Goal: Communication & Community: Answer question/provide support

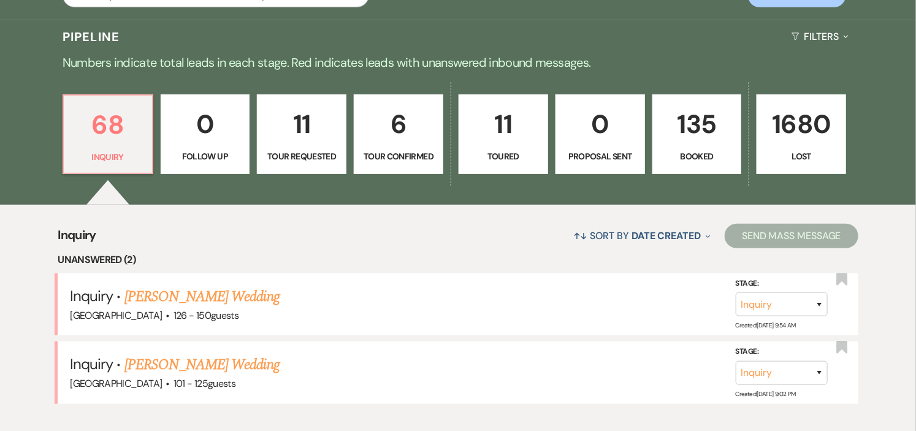
scroll to position [340, 0]
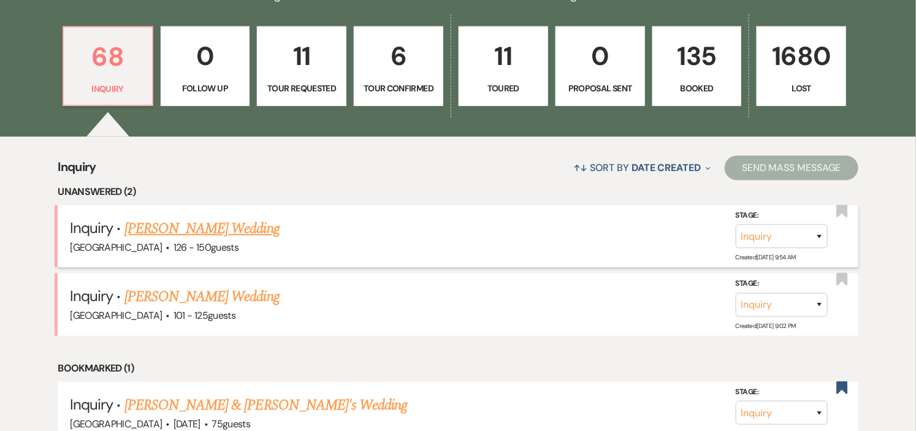
click at [134, 221] on link "[PERSON_NAME] Wedding" at bounding box center [201, 229] width 155 height 22
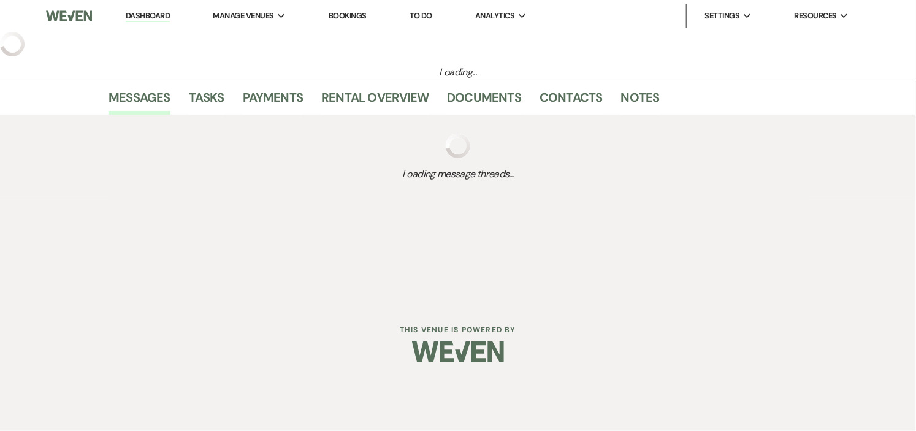
select select "4"
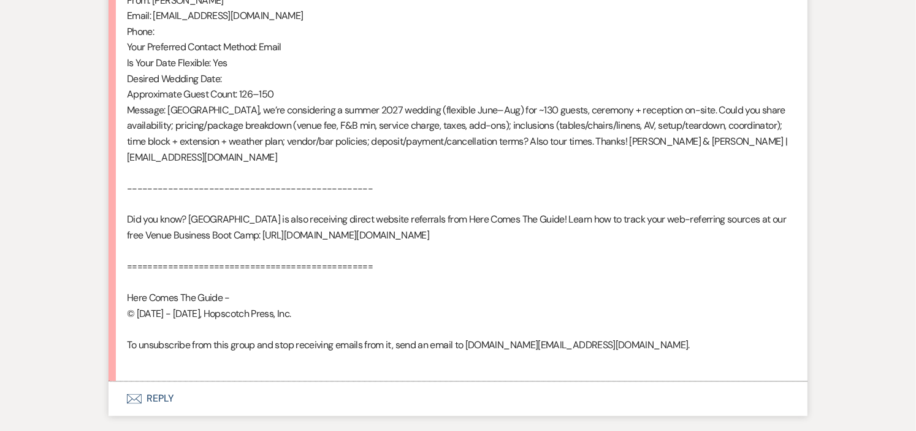
scroll to position [915, 0]
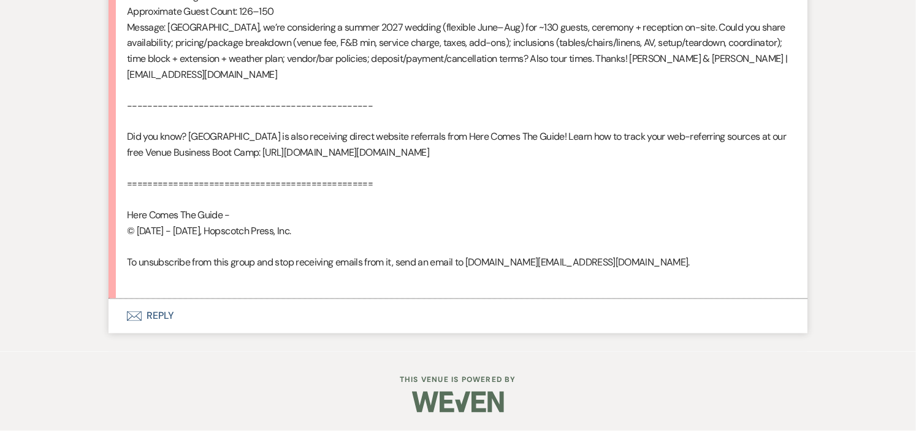
click at [164, 316] on button "Envelope Reply" at bounding box center [458, 316] width 699 height 34
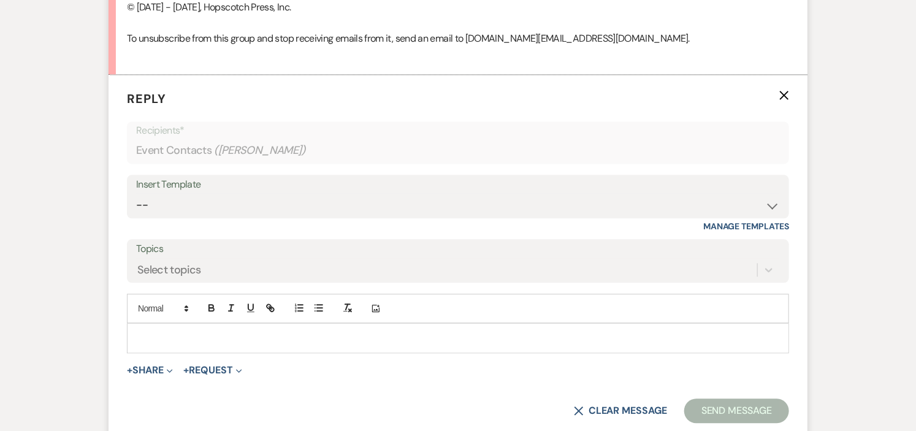
scroll to position [1126, 0]
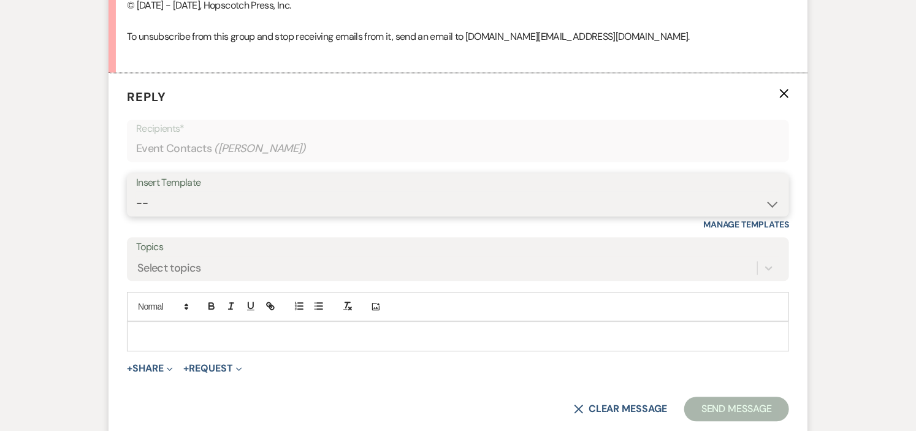
drag, startPoint x: 768, startPoint y: 219, endPoint x: 733, endPoint y: 219, distance: 34.3
click at [768, 215] on select "-- Weven Planning Portal Introduction (Booked Events) Initial Inquiry Response …" at bounding box center [458, 203] width 644 height 24
select select "6169"
click at [136, 207] on select "-- Weven Planning Portal Introduction (Booked Events) Initial Inquiry Response …" at bounding box center [458, 203] width 644 height 24
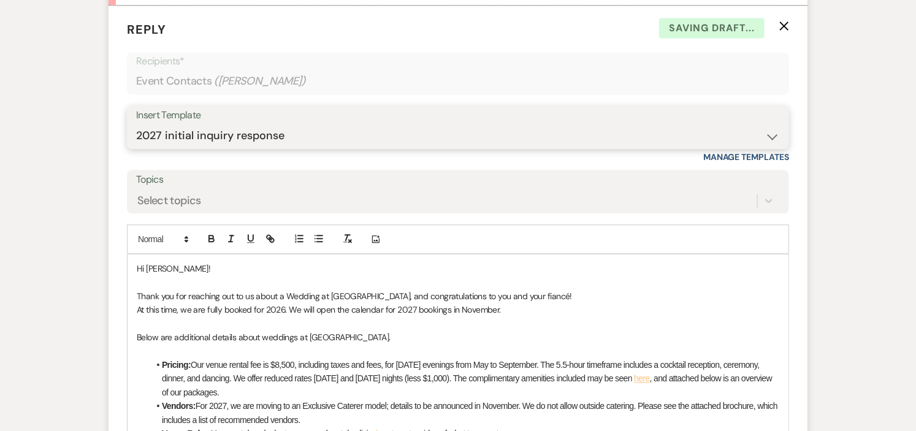
scroll to position [1194, 0]
click at [186, 275] on p "Hi Liz!" at bounding box center [458, 267] width 643 height 13
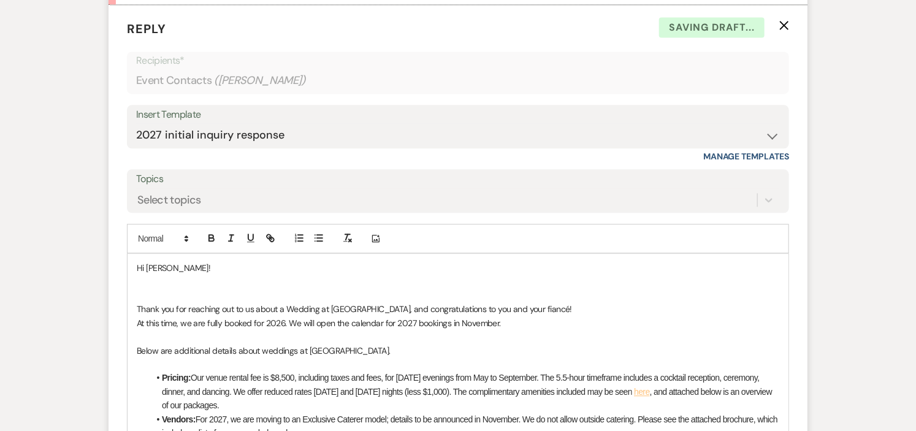
scroll to position [1181, 0]
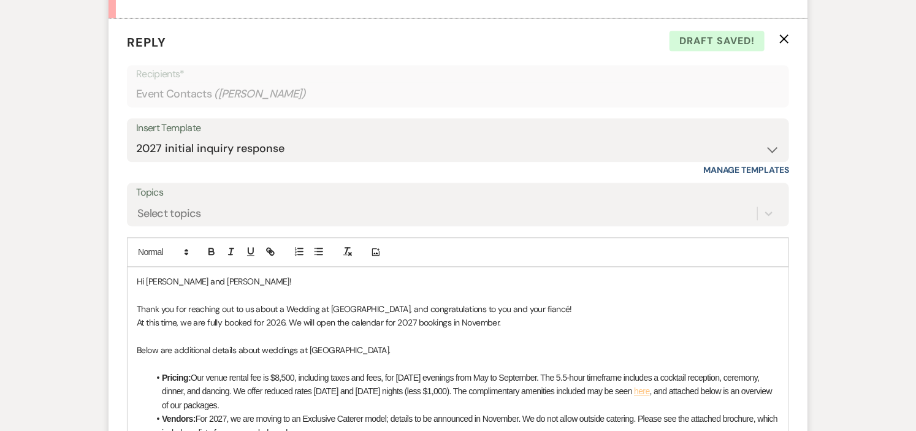
click at [530, 316] on p "Thank you for reaching out to us about a Wedding at Long Hill, and congratulati…" at bounding box center [458, 308] width 643 height 13
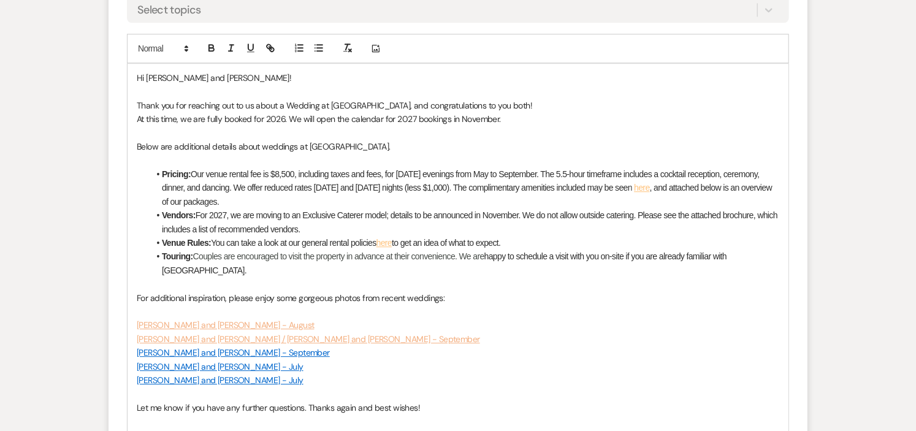
scroll to position [1522, 0]
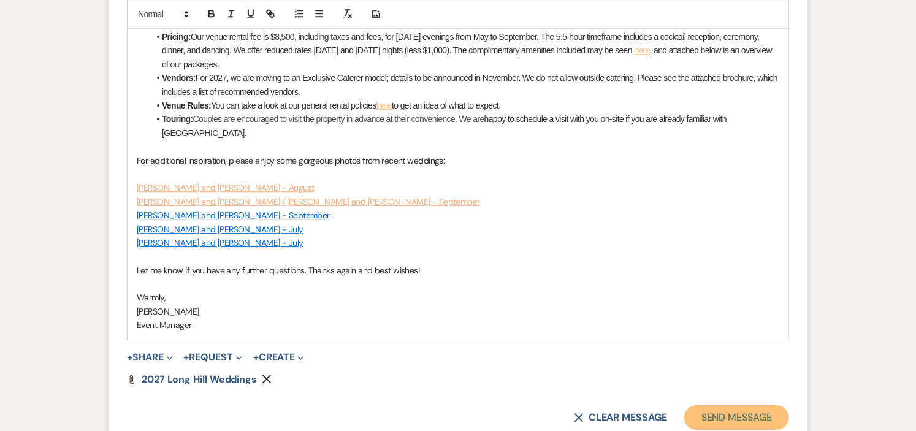
click at [719, 420] on button "Send Message" at bounding box center [736, 417] width 105 height 25
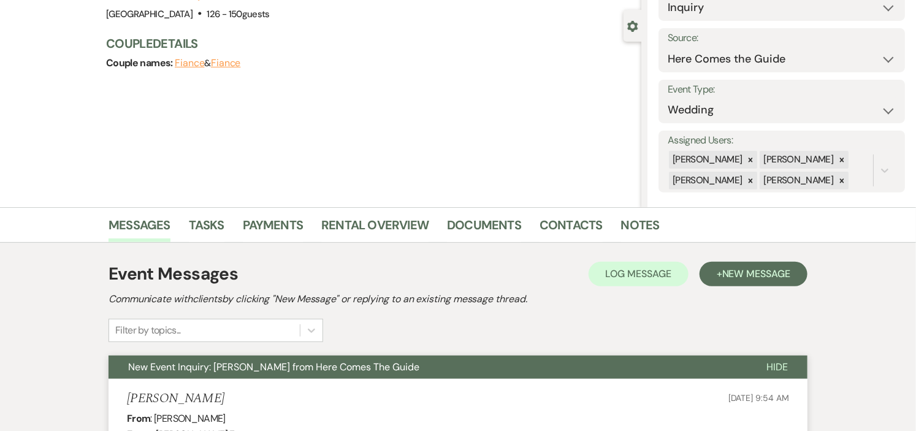
scroll to position [0, 0]
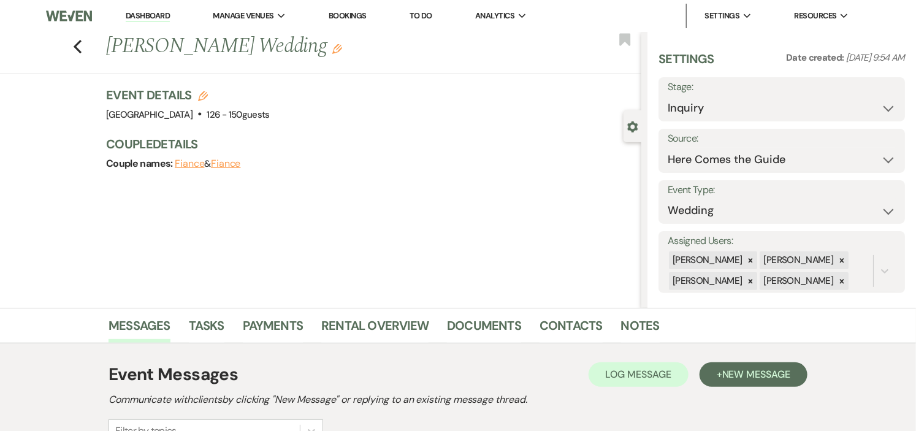
click at [140, 12] on link "Dashboard" at bounding box center [148, 16] width 44 height 12
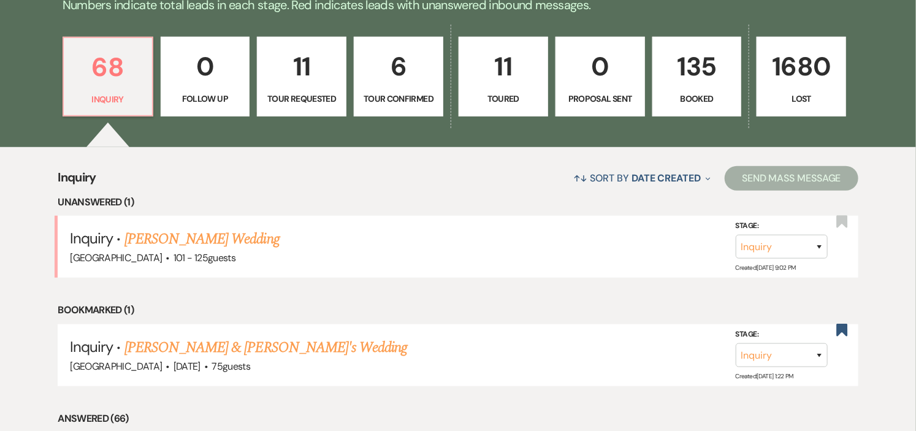
scroll to position [340, 0]
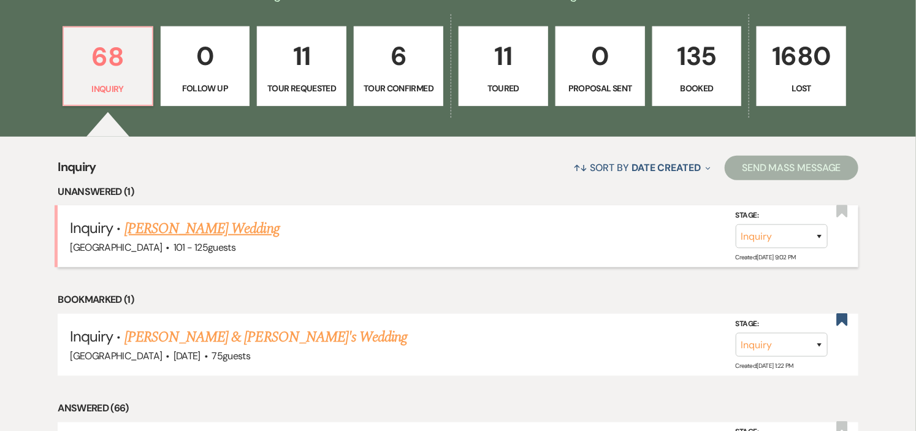
click at [177, 237] on link "[PERSON_NAME] Wedding" at bounding box center [201, 229] width 155 height 22
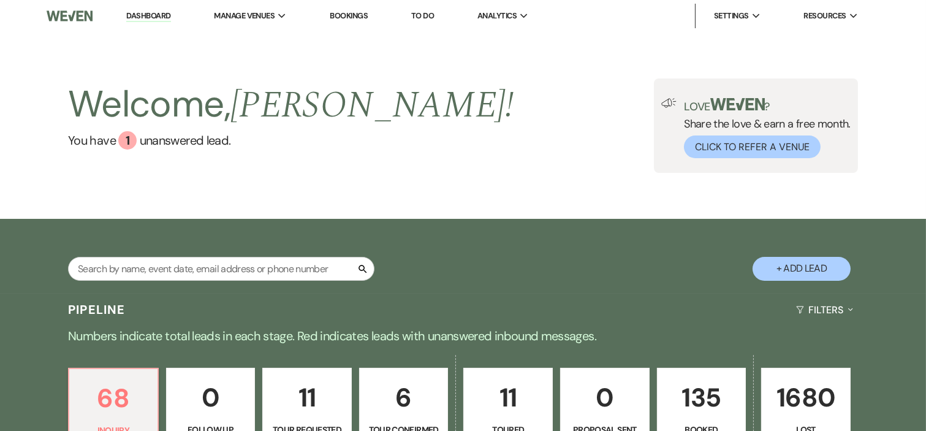
select select "4"
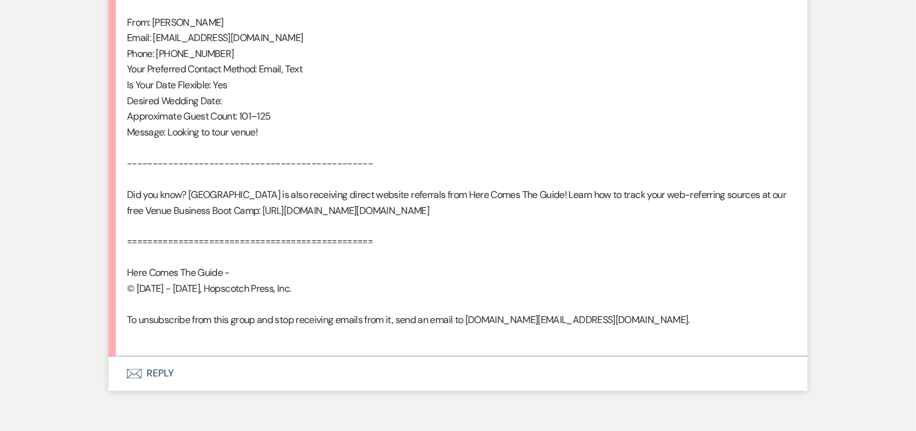
scroll to position [868, 0]
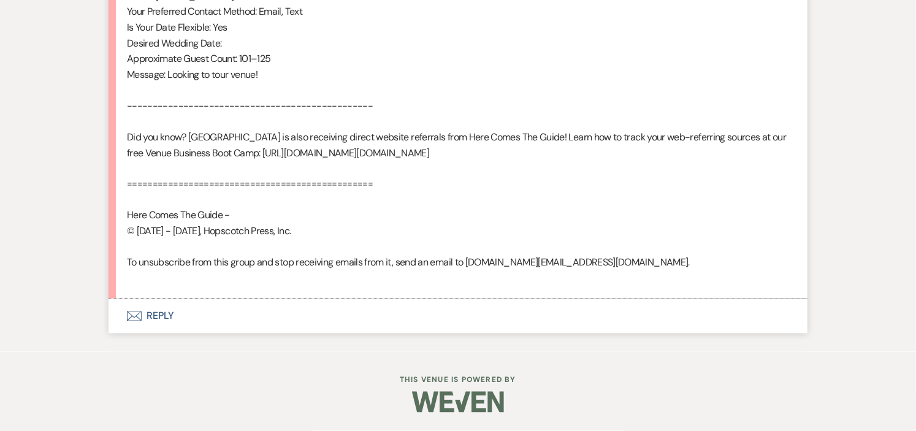
click at [157, 320] on button "Envelope Reply" at bounding box center [458, 316] width 699 height 34
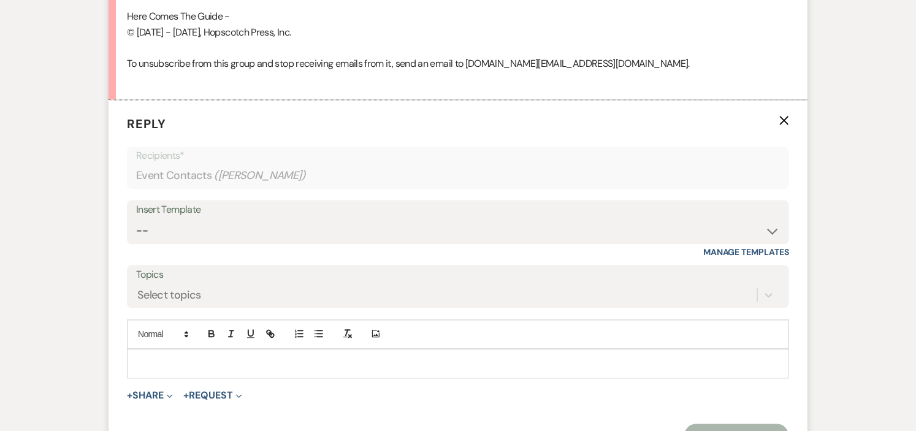
scroll to position [1134, 0]
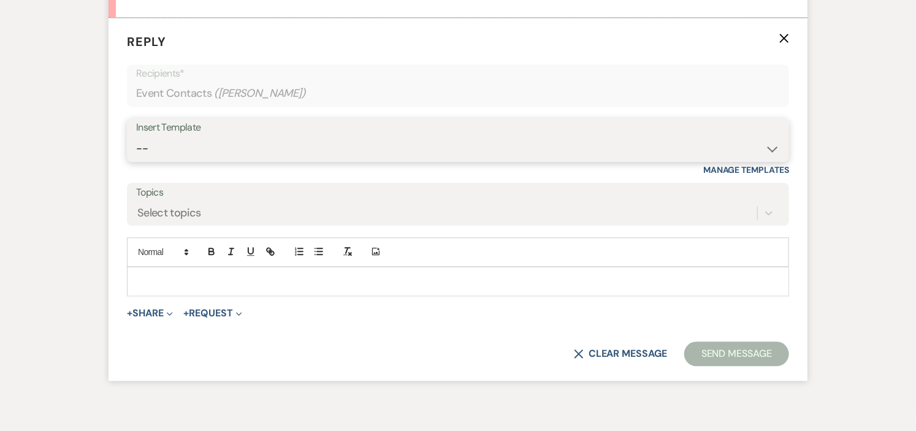
click at [768, 161] on select "-- Weven Planning Portal Introduction (Booked Events) Initial Inquiry Response …" at bounding box center [458, 149] width 644 height 24
select select "6169"
click at [136, 152] on select "-- Weven Planning Portal Introduction (Booked Events) Initial Inquiry Response …" at bounding box center [458, 149] width 644 height 24
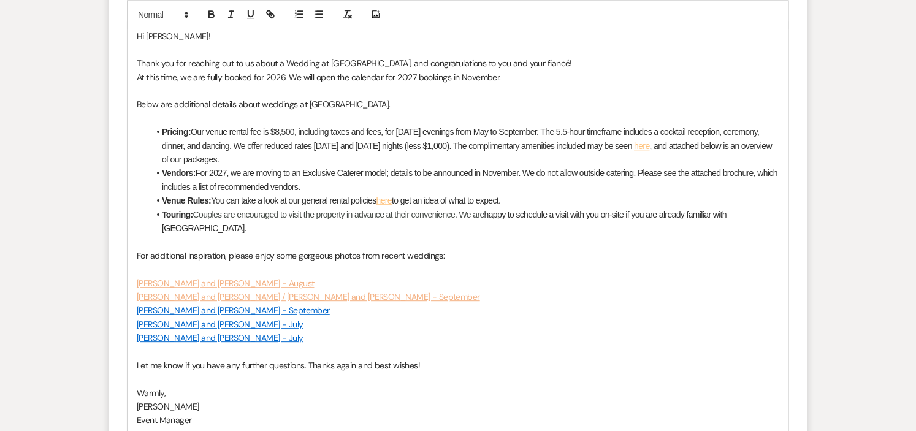
scroll to position [1602, 0]
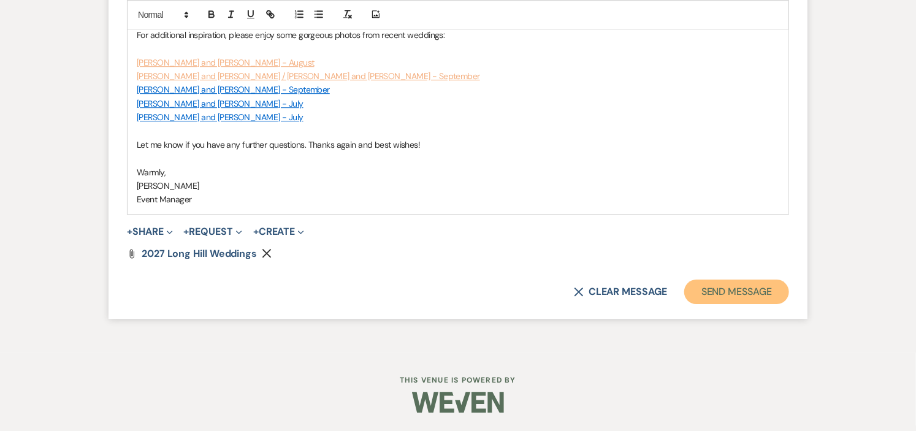
click at [750, 289] on button "Send Message" at bounding box center [736, 292] width 105 height 25
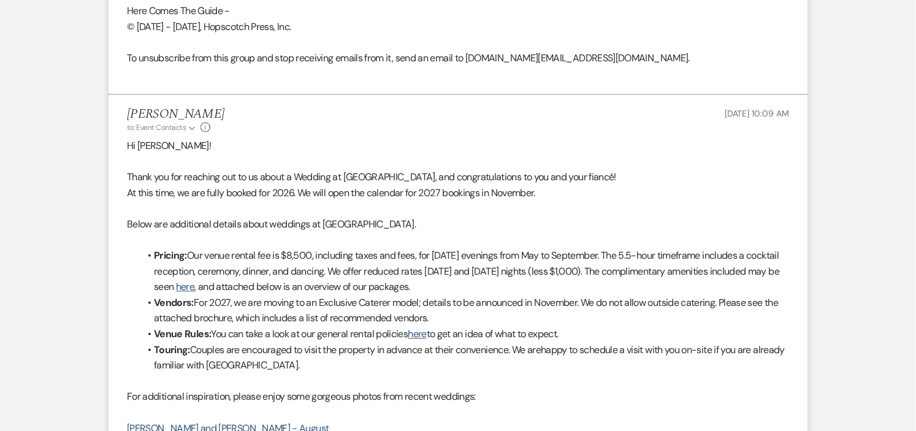
scroll to position [0, 0]
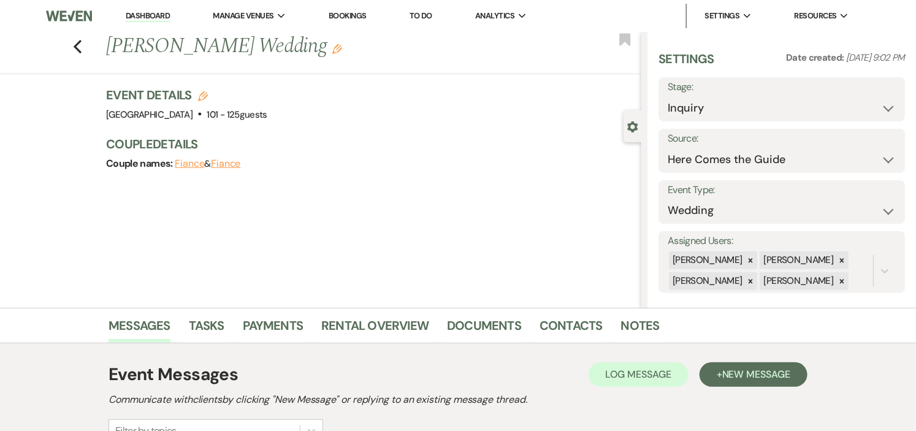
click at [139, 13] on link "Dashboard" at bounding box center [148, 16] width 44 height 12
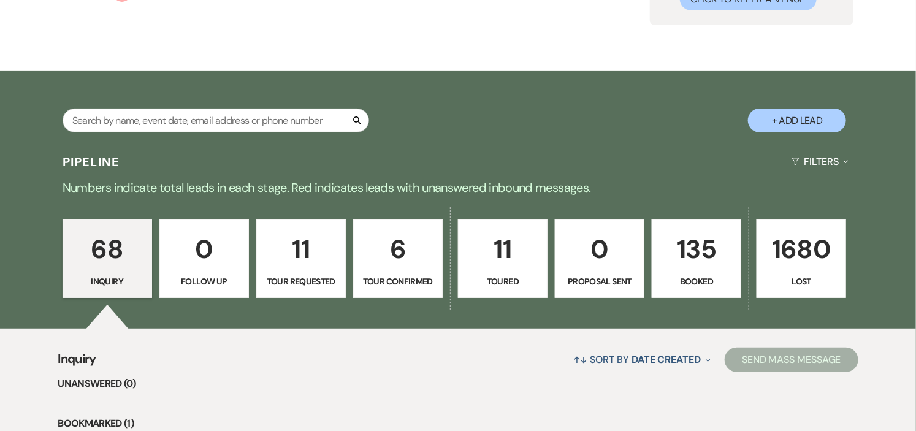
scroll to position [272, 0]
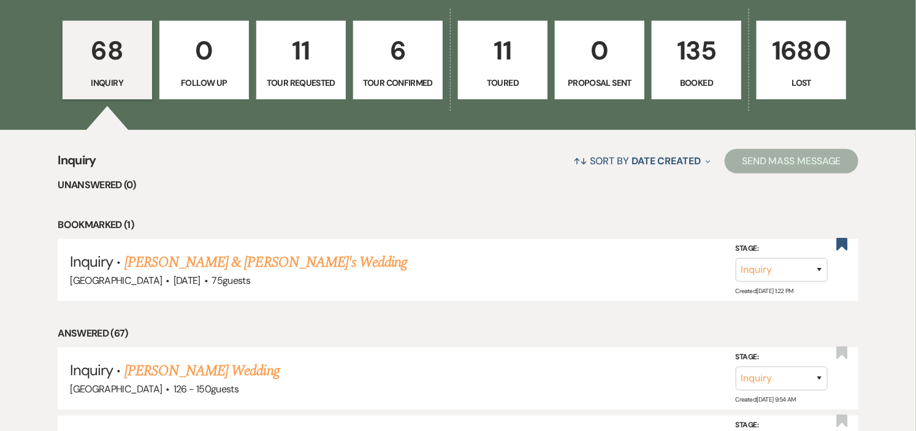
scroll to position [340, 0]
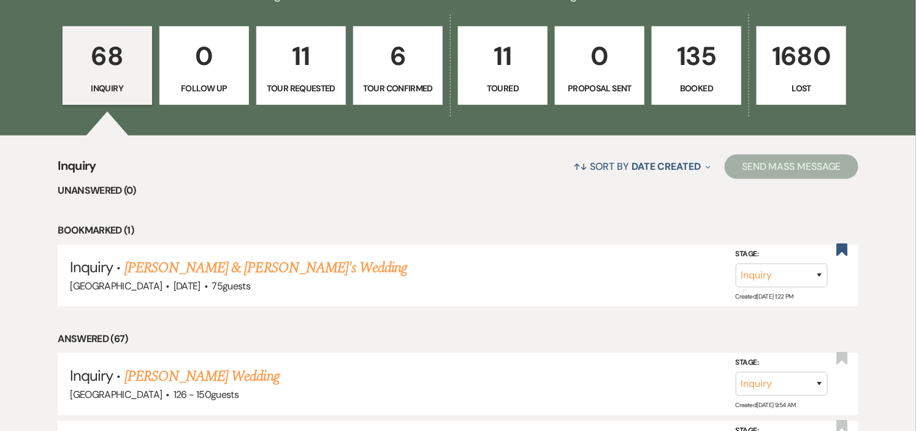
click at [403, 82] on p "Tour Confirmed" at bounding box center [398, 88] width 74 height 13
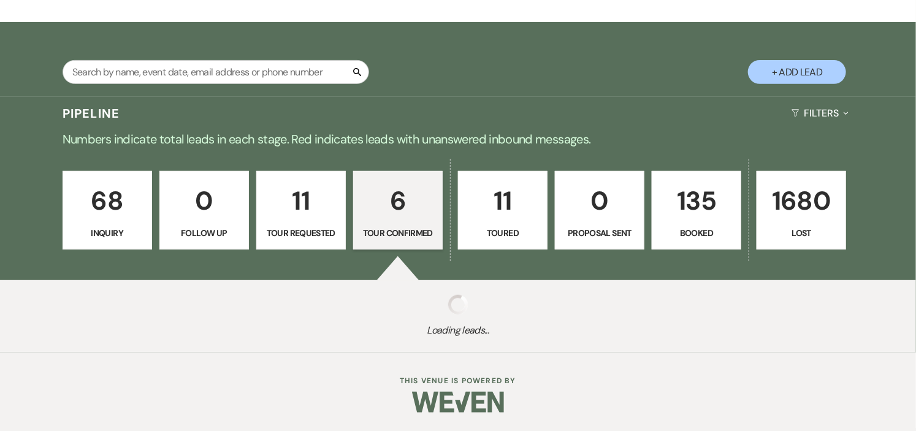
select select "4"
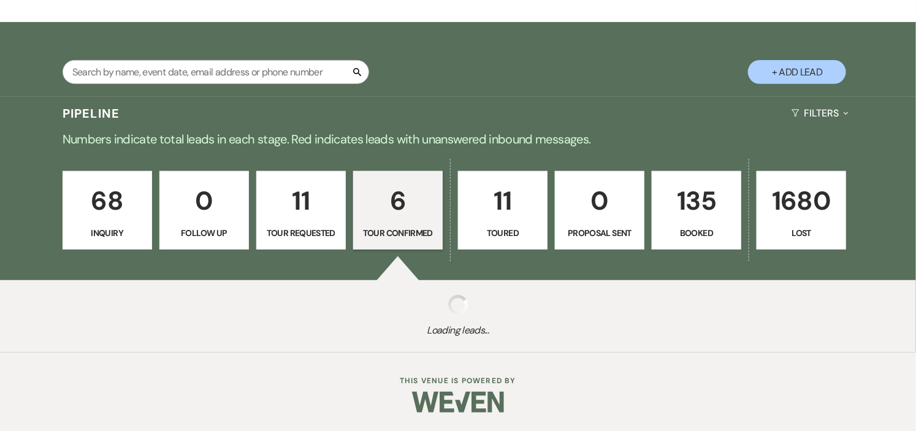
select select "4"
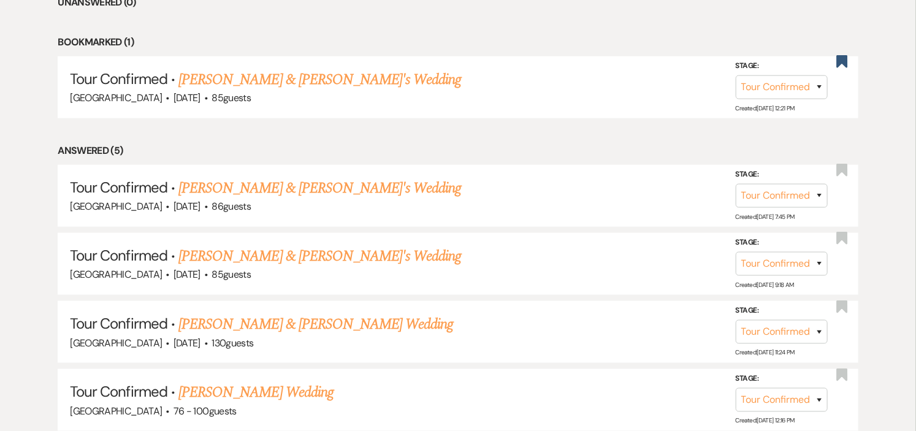
scroll to position [544, 0]
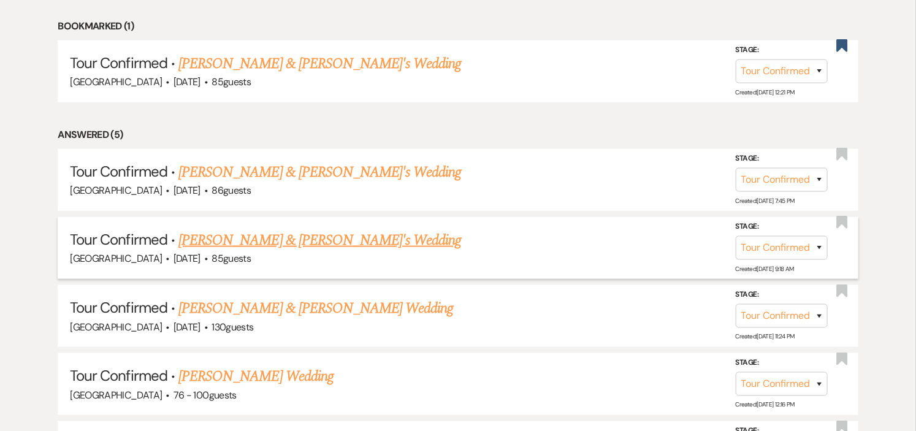
click at [213, 241] on link "Ann-Elizabeth Le & Fiance's Wedding" at bounding box center [319, 240] width 283 height 22
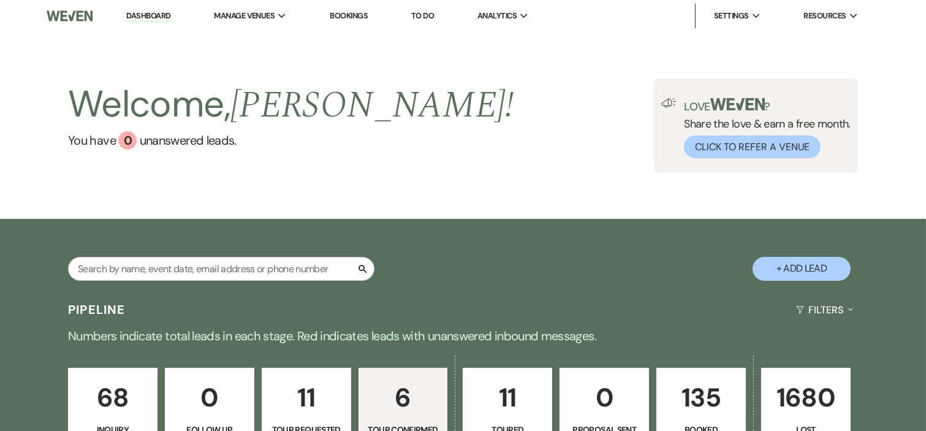
select select "4"
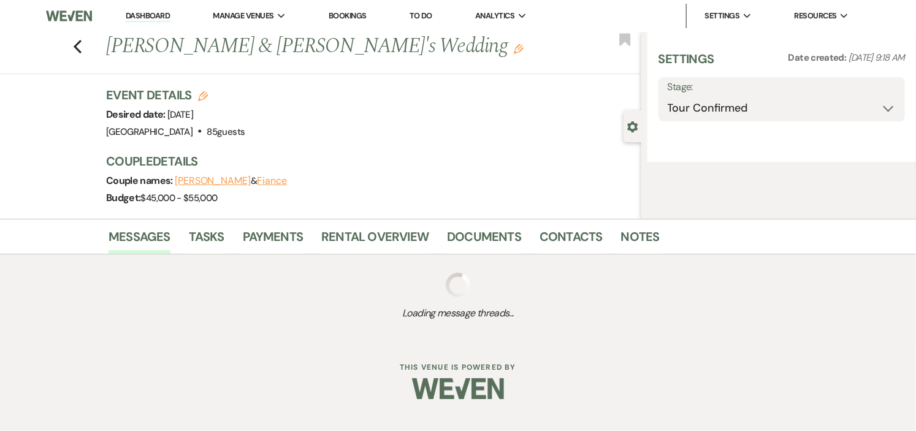
select select "5"
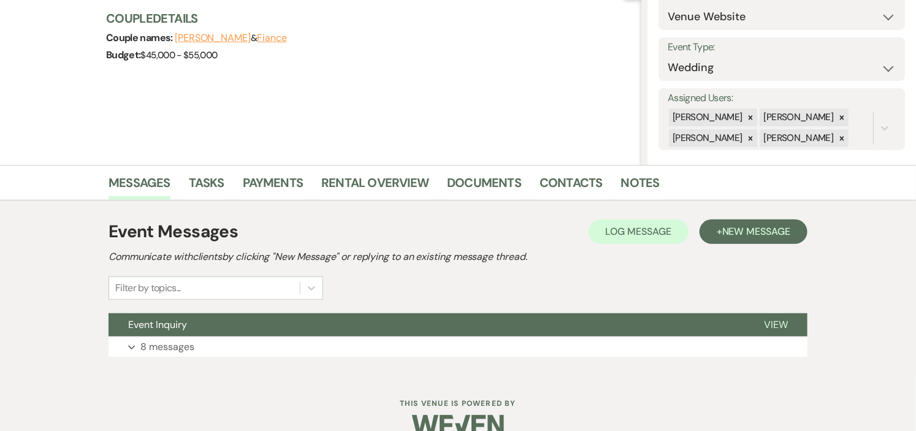
scroll to position [166, 0]
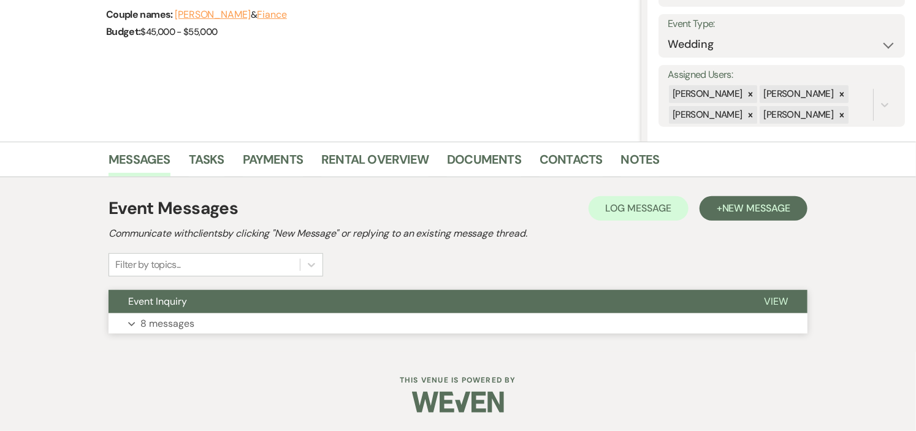
click at [221, 307] on button "Event Inquiry" at bounding box center [427, 301] width 636 height 23
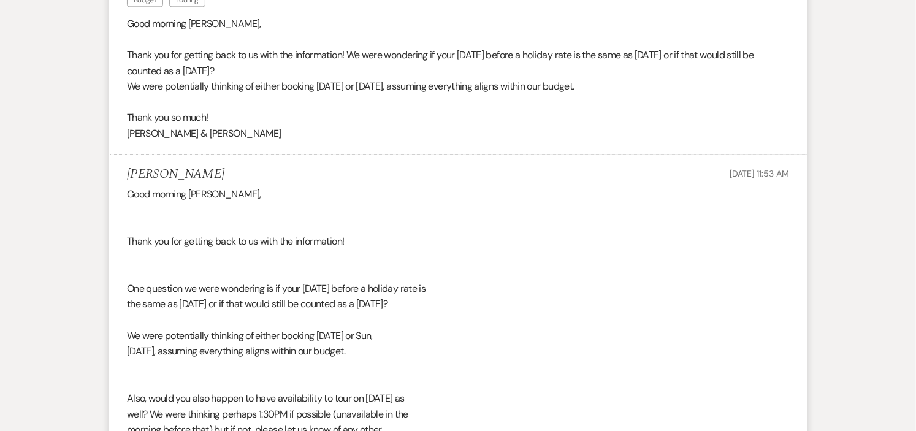
scroll to position [0, 0]
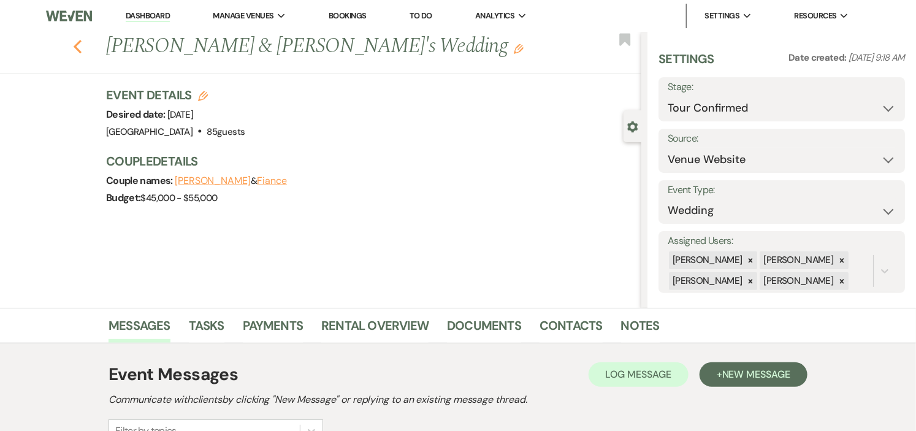
click at [80, 46] on use "button" at bounding box center [78, 46] width 8 height 13
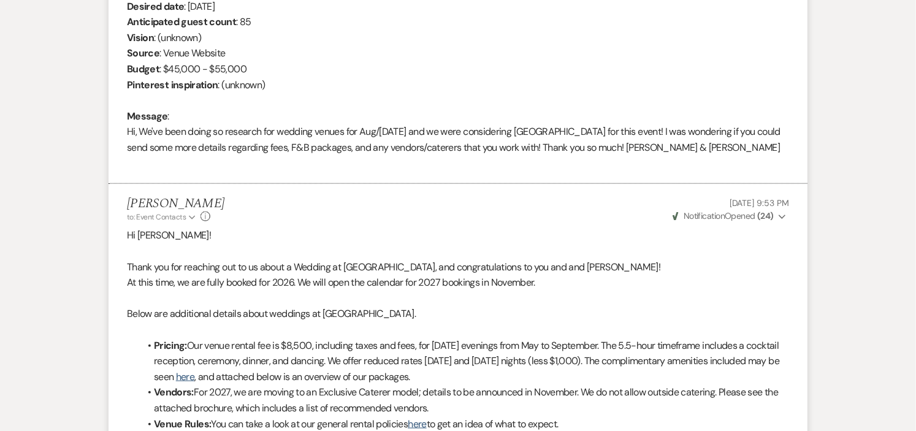
select select "4"
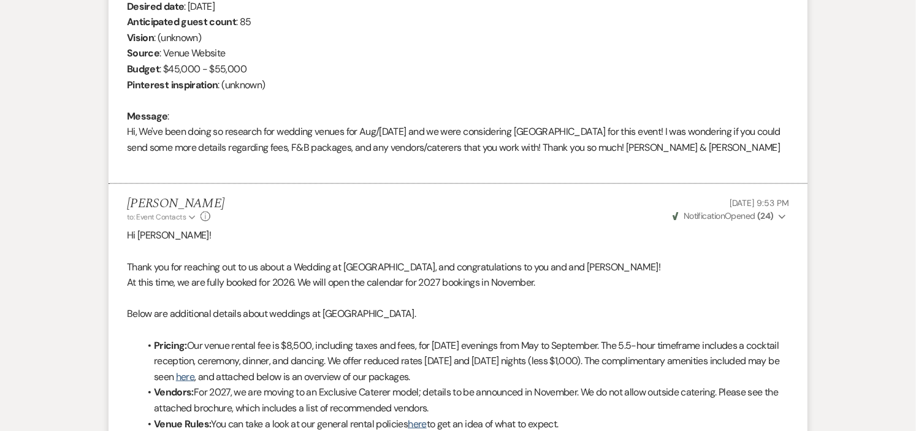
select select "4"
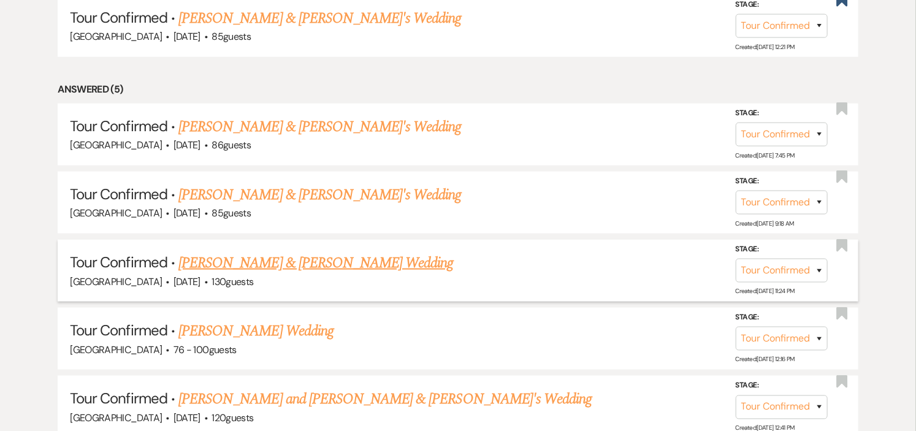
scroll to position [681, 0]
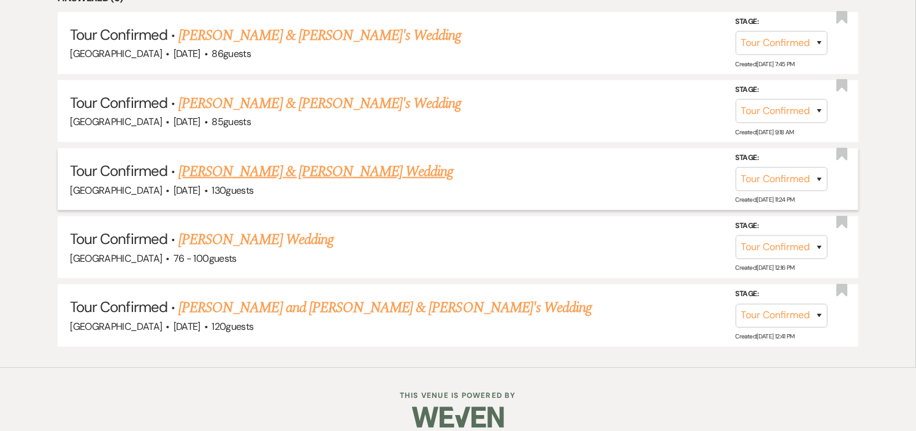
click at [329, 167] on link "Edward & Marina Derrouche's Wedding" at bounding box center [315, 172] width 275 height 22
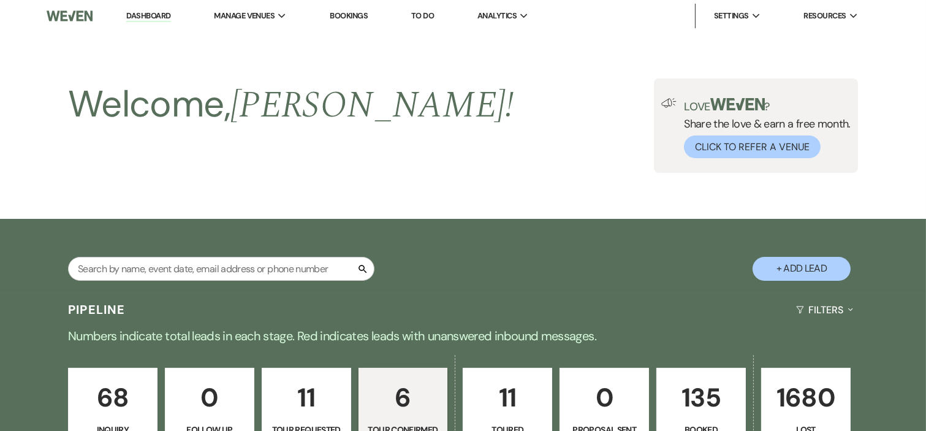
select select "4"
select select "1"
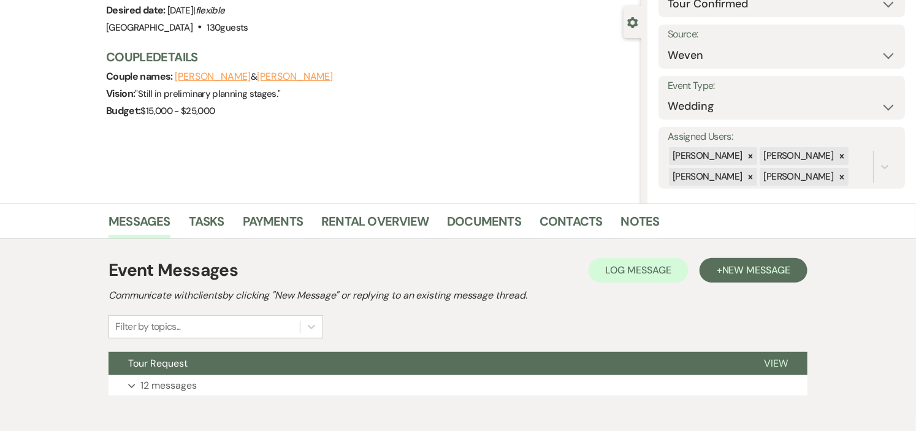
scroll to position [166, 0]
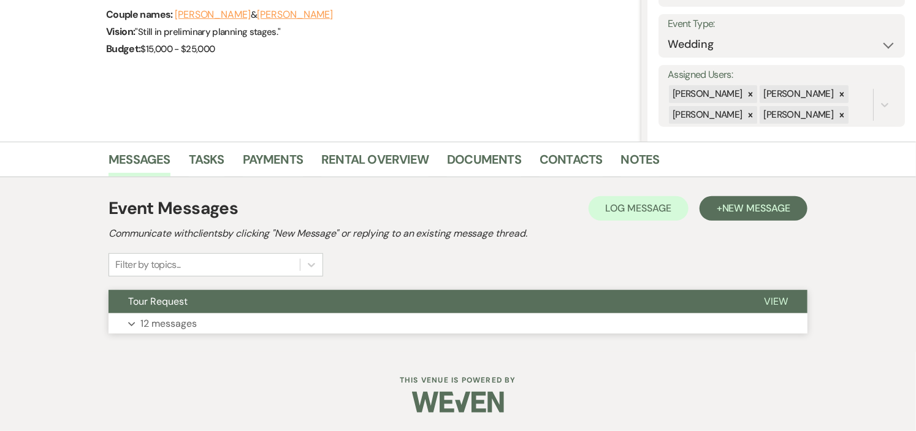
click at [331, 302] on button "Tour Request" at bounding box center [427, 301] width 636 height 23
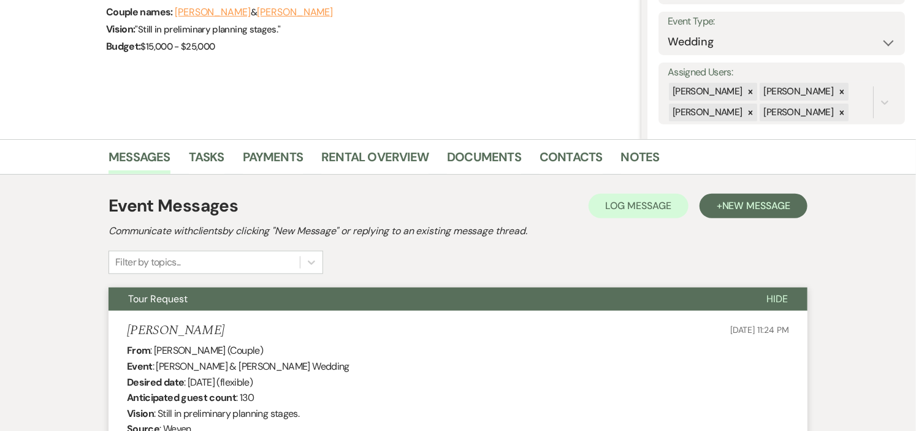
scroll to position [0, 0]
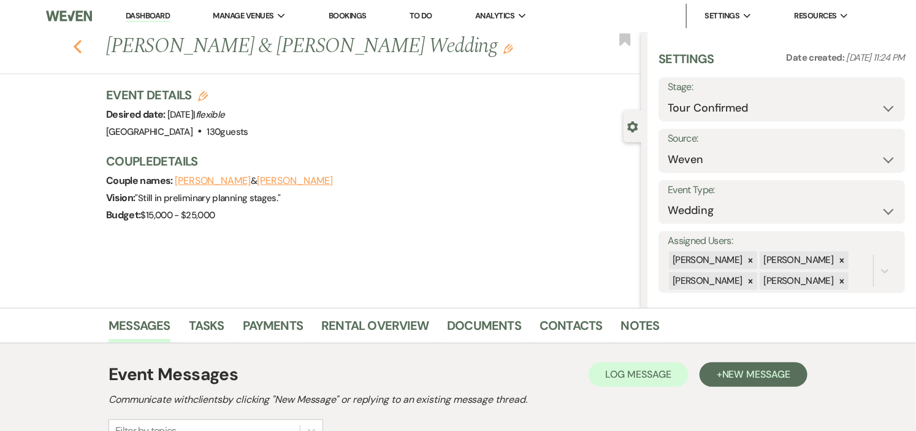
click at [81, 47] on use "button" at bounding box center [78, 46] width 8 height 13
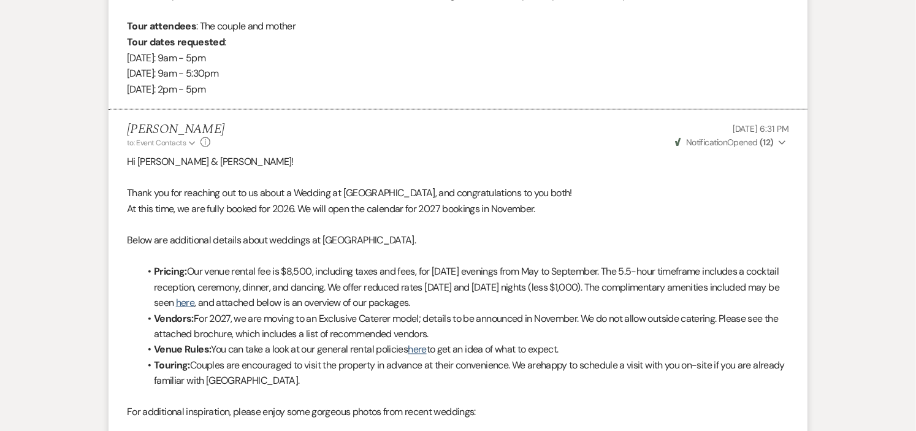
select select "4"
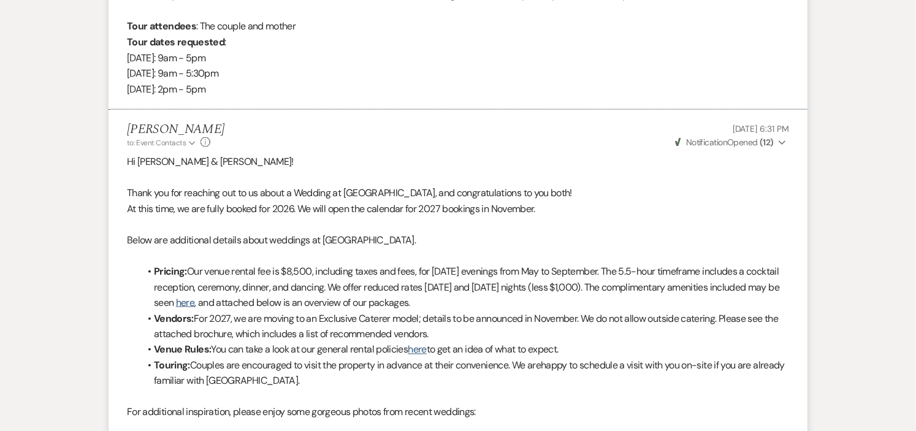
select select "4"
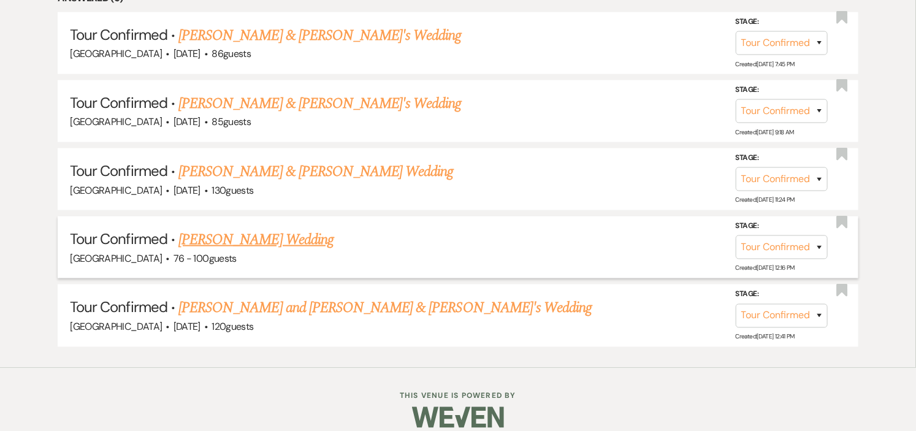
click at [280, 240] on link "Shannon Klink's Wedding" at bounding box center [255, 240] width 155 height 22
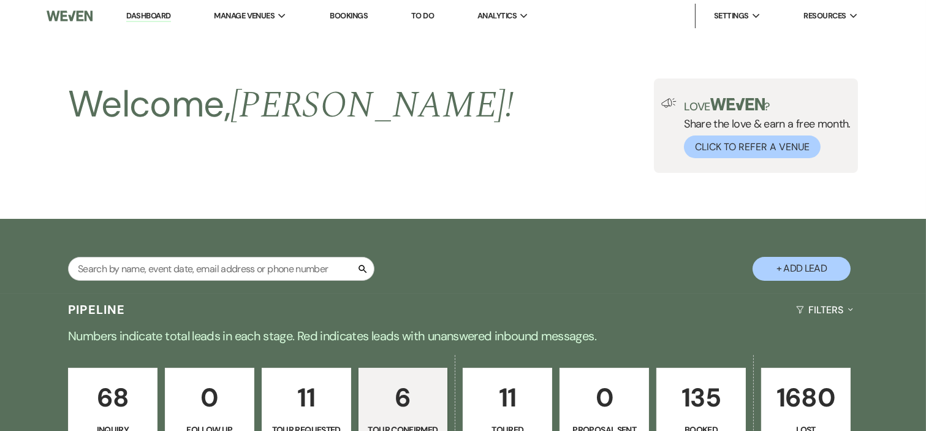
select select "4"
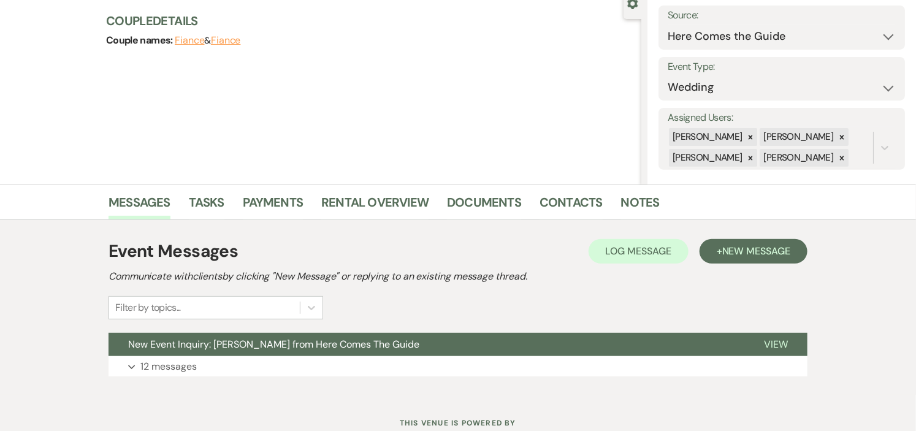
scroll to position [136, 0]
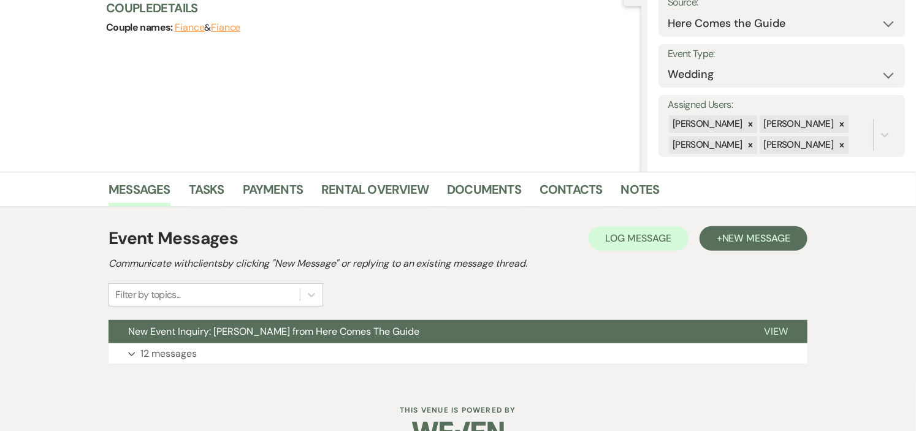
select select "4"
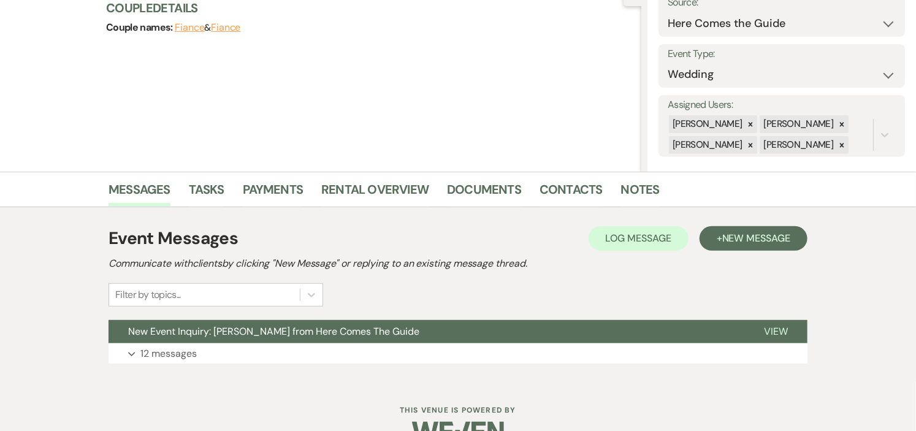
select select "4"
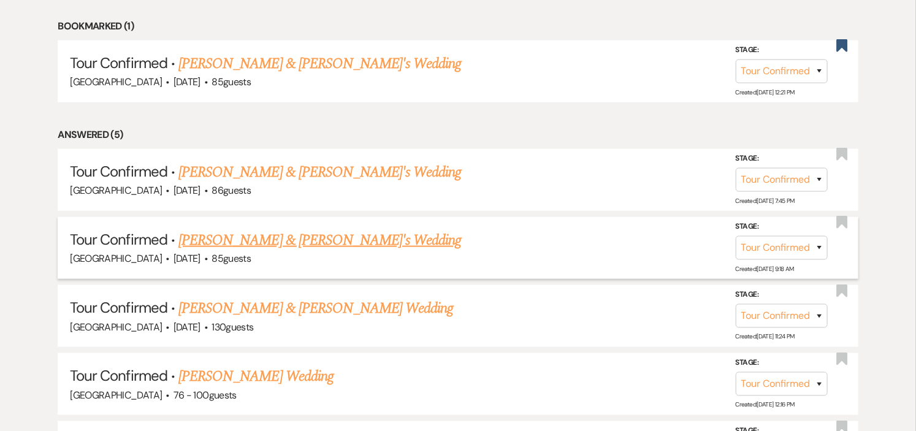
scroll to position [476, 0]
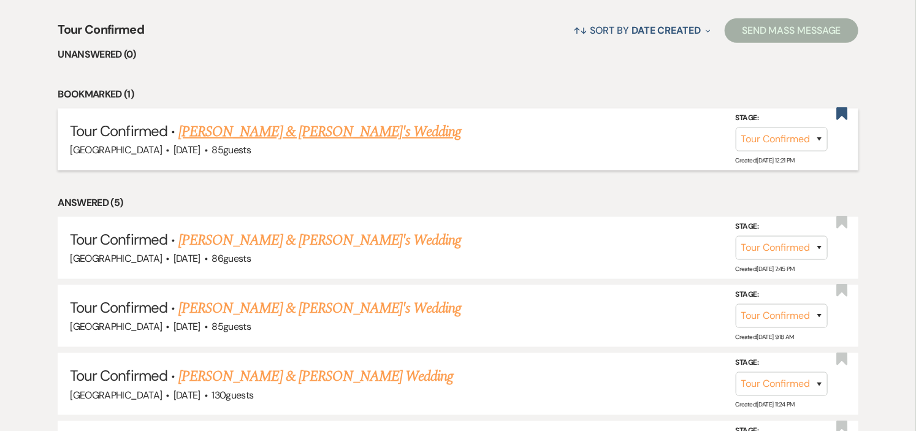
click at [338, 132] on link "Ali Nahigian & Fiance's Wedding" at bounding box center [319, 132] width 283 height 22
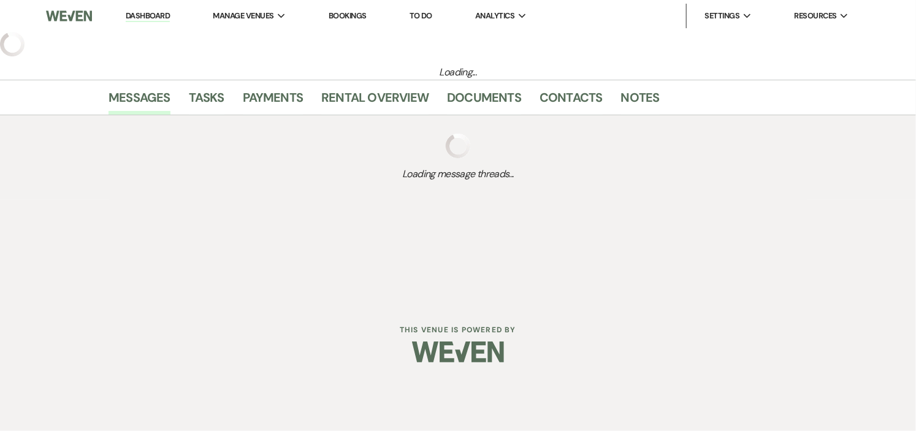
select select "4"
select select "5"
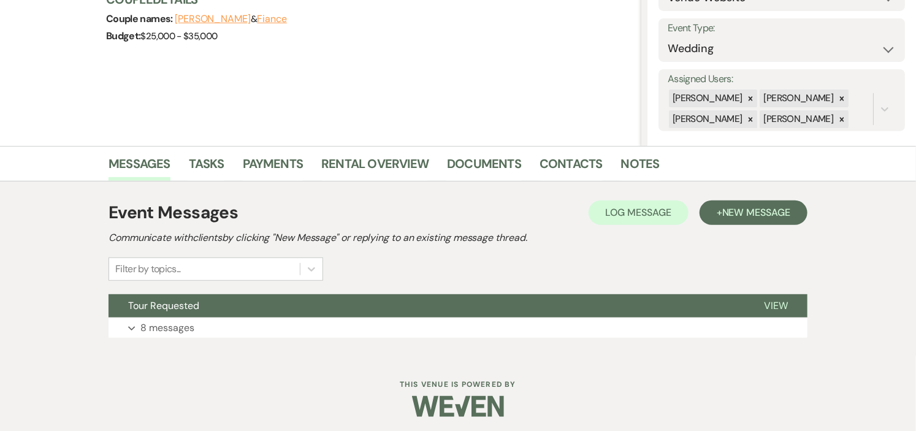
scroll to position [166, 0]
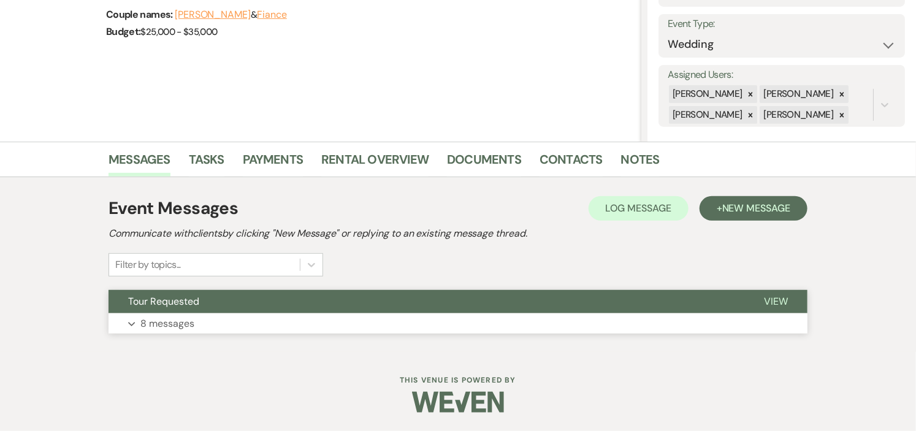
click at [336, 301] on button "Tour Requested" at bounding box center [427, 301] width 636 height 23
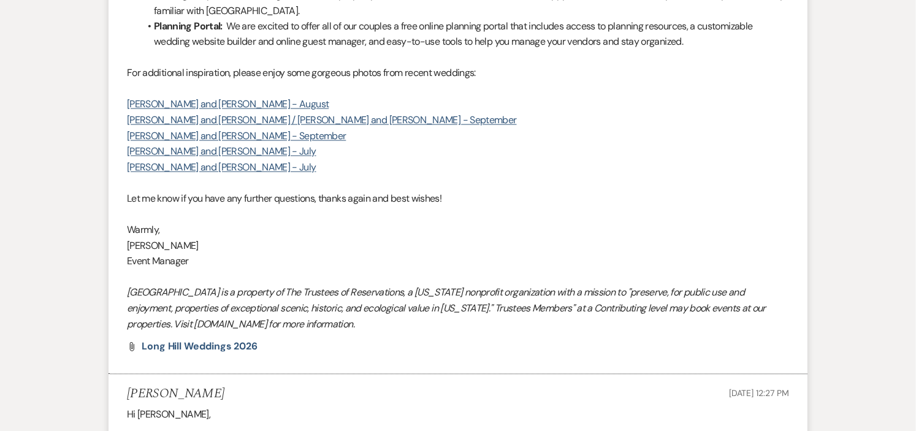
scroll to position [0, 0]
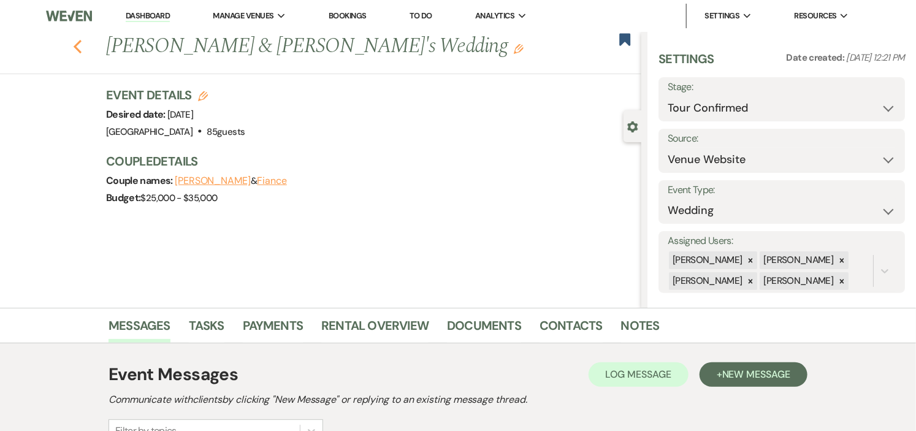
click at [82, 44] on icon "Previous" at bounding box center [77, 46] width 9 height 15
select select "4"
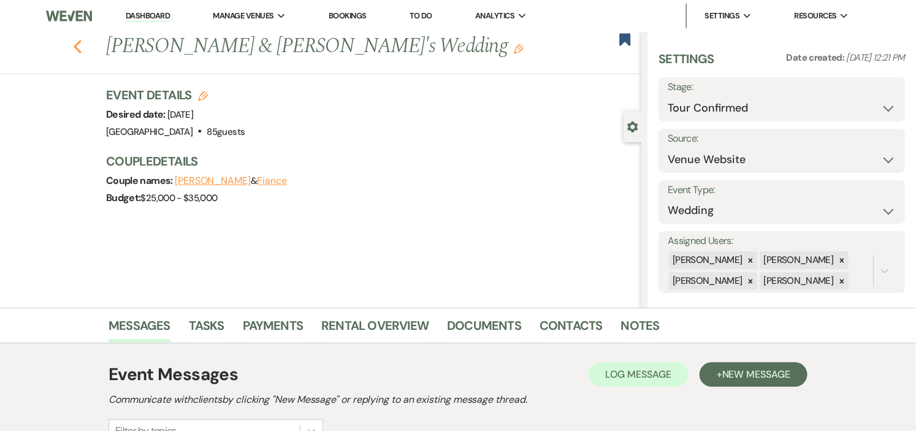
select select "4"
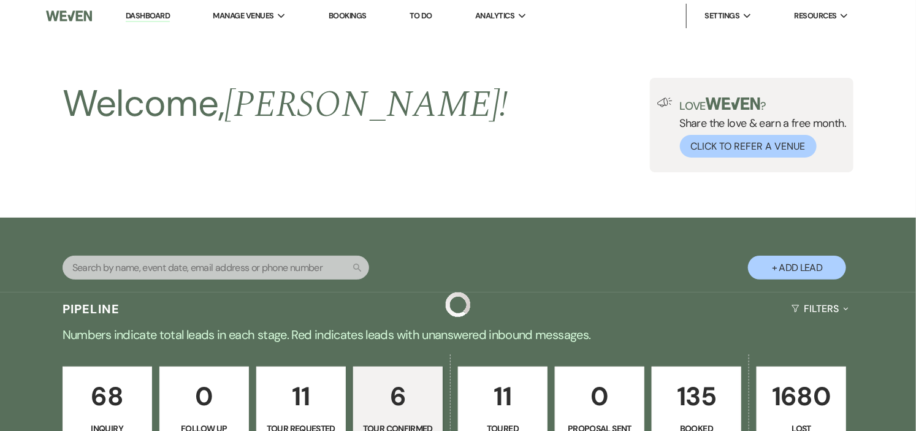
scroll to position [476, 0]
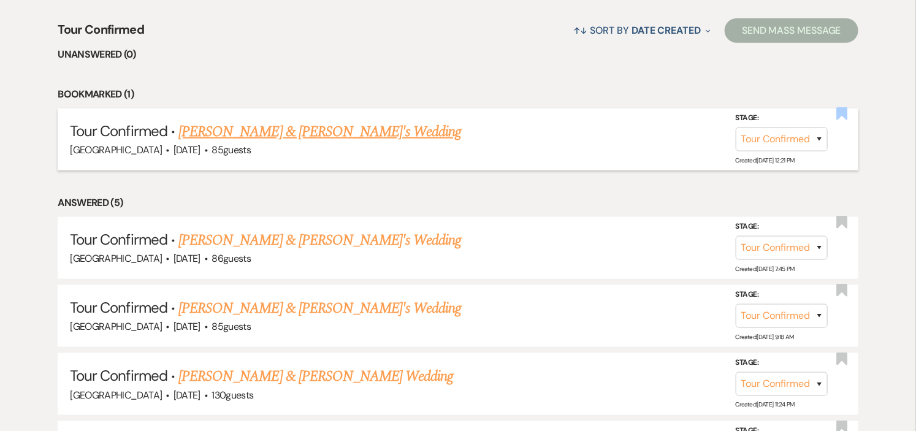
click at [841, 113] on use "button" at bounding box center [841, 114] width 11 height 12
select select "4"
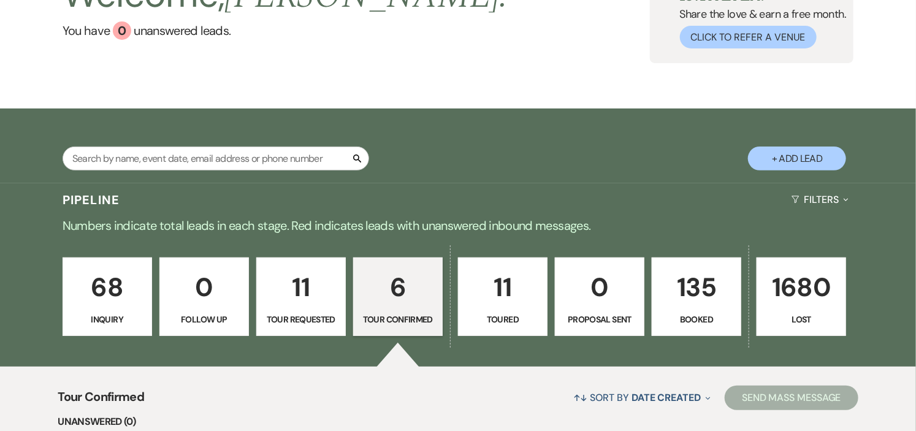
scroll to position [80, 0]
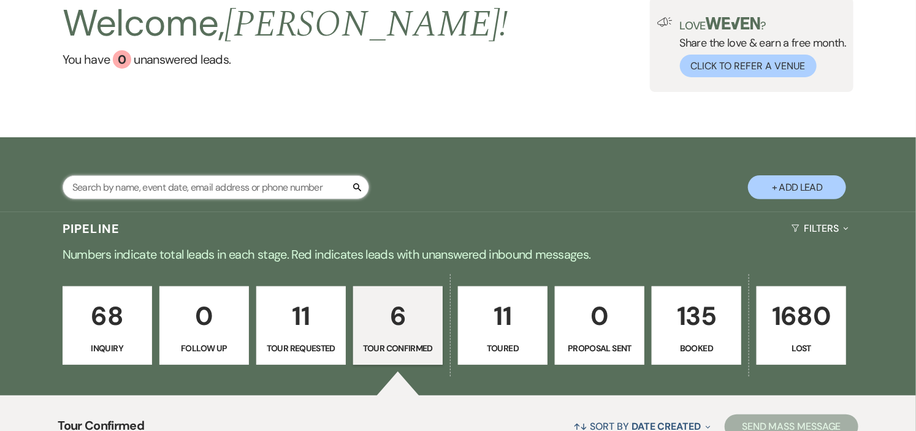
click at [149, 187] on input "text" at bounding box center [216, 187] width 307 height 24
type input "samantha"
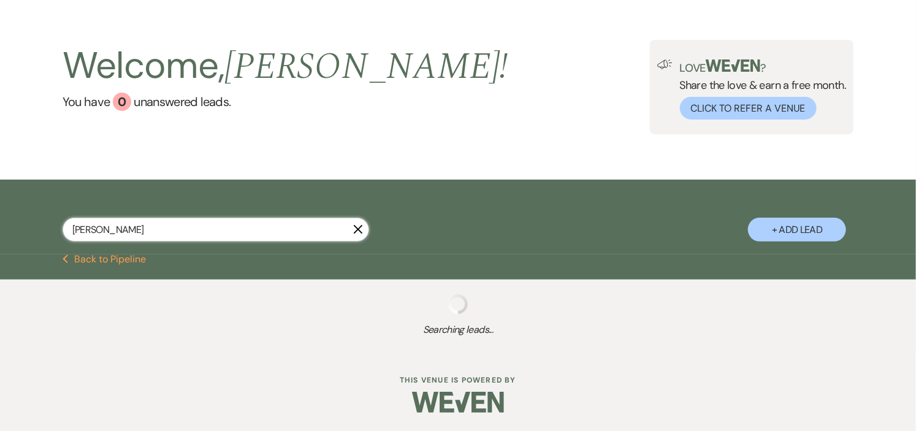
select select "8"
select select "4"
select select "8"
select select "5"
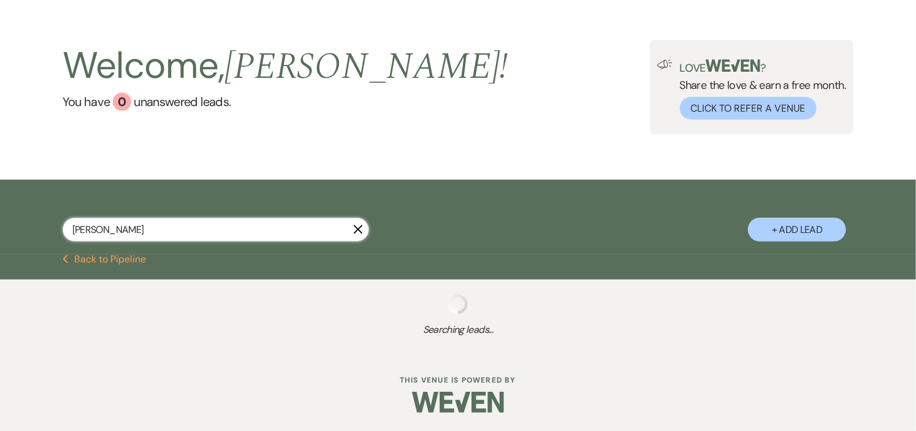
select select "8"
select select "5"
select select "8"
select select "6"
select select "8"
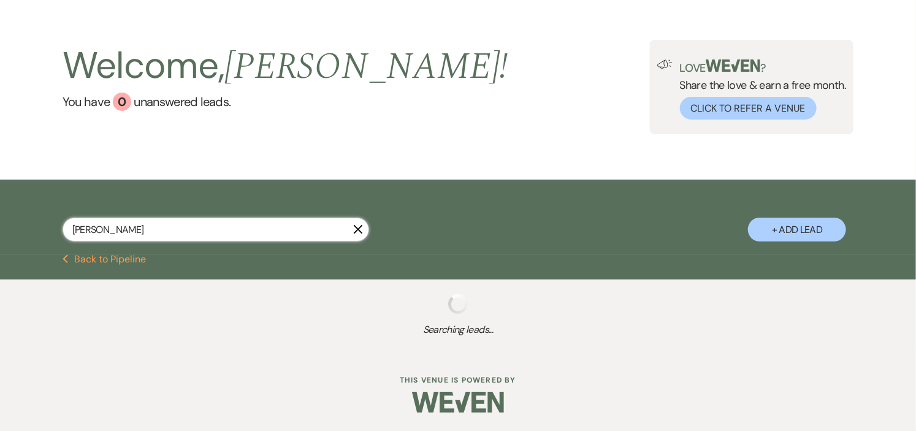
select select "6"
select select "8"
select select "5"
select select "8"
select select "5"
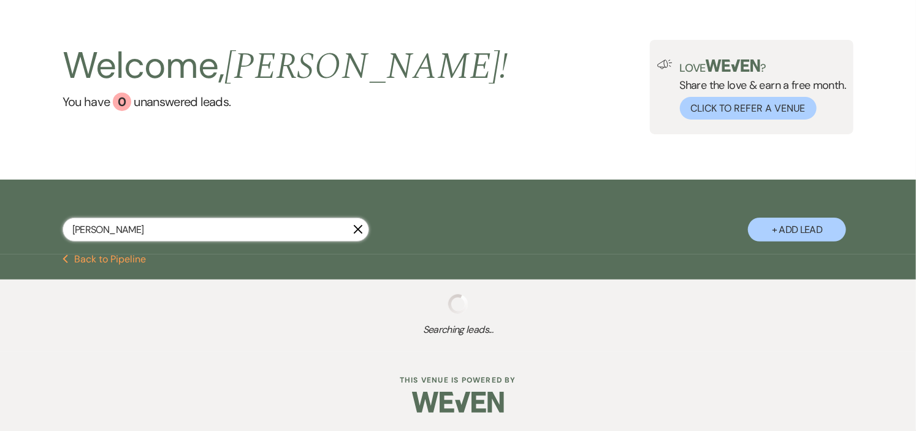
select select "8"
select select "5"
select select "8"
select select "5"
select select "8"
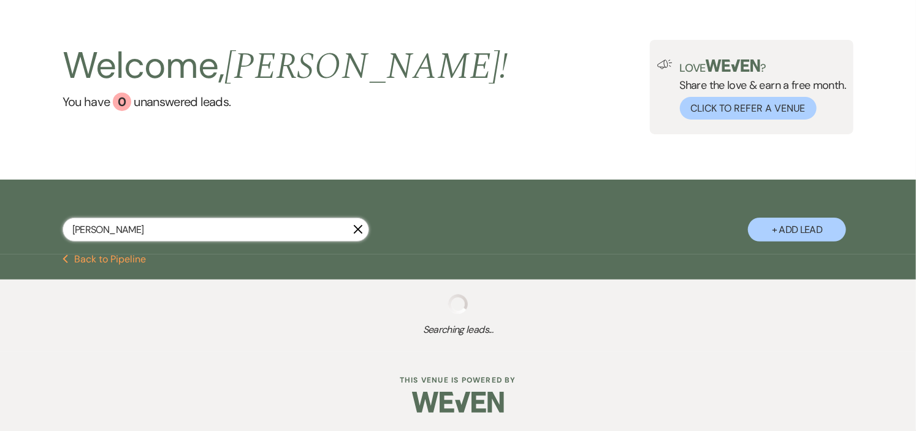
select select "5"
select select "8"
select select "5"
select select "8"
select select "5"
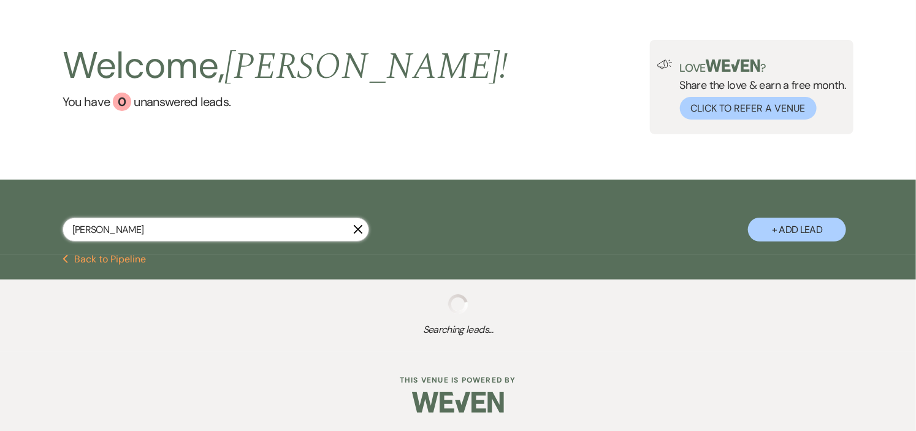
select select "8"
select select "5"
select select "8"
select select "5"
select select "8"
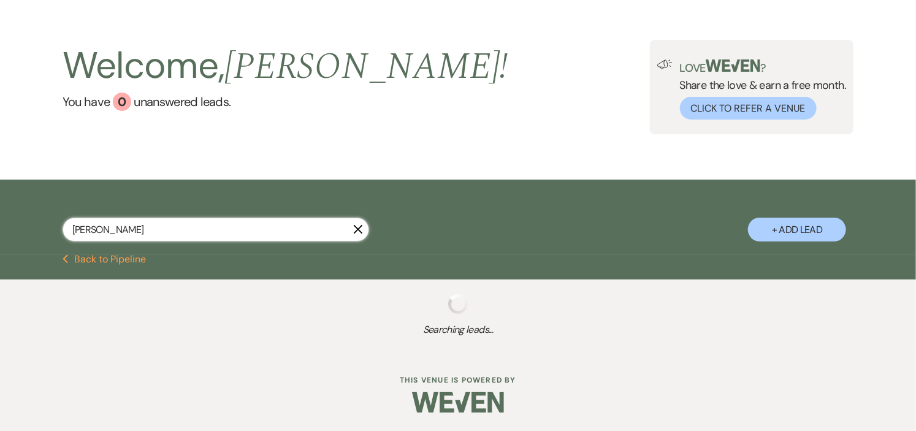
select select "5"
select select "8"
select select "5"
select select "8"
select select "10"
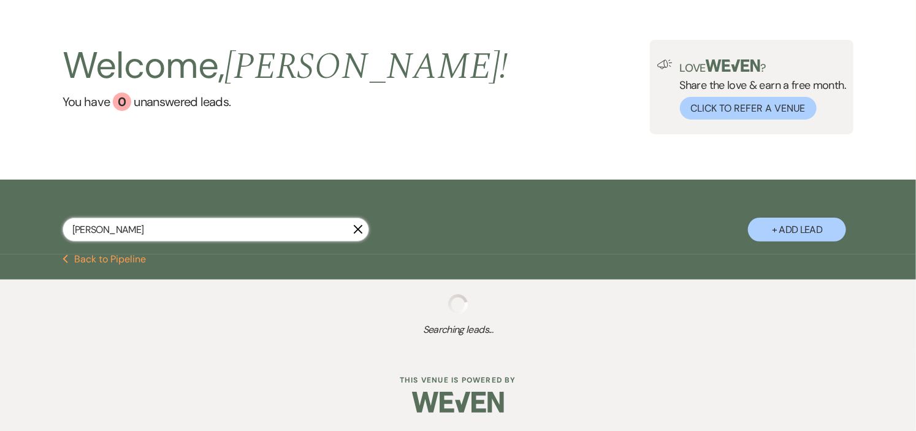
select select "8"
select select "7"
select select "8"
select select "2"
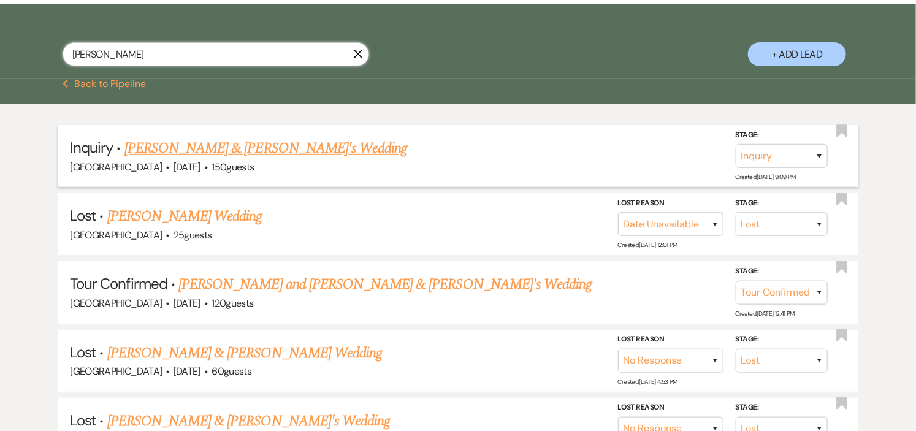
scroll to position [216, 0]
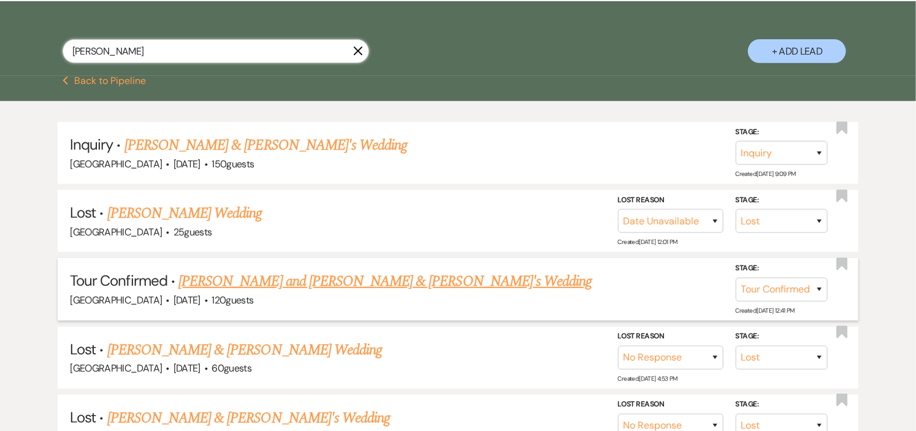
type input "samantha"
click at [332, 283] on link "Mark Solomon and Samantha Mauceri & Fiance's Wedding" at bounding box center [384, 281] width 413 height 22
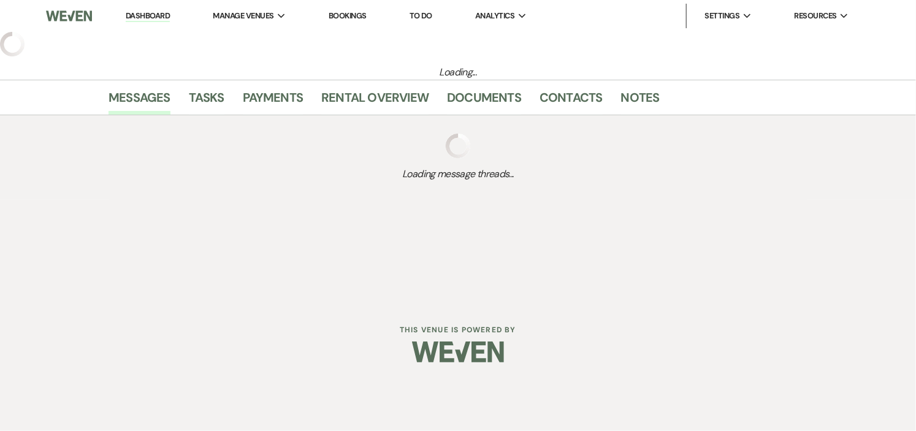
select select "4"
select select "5"
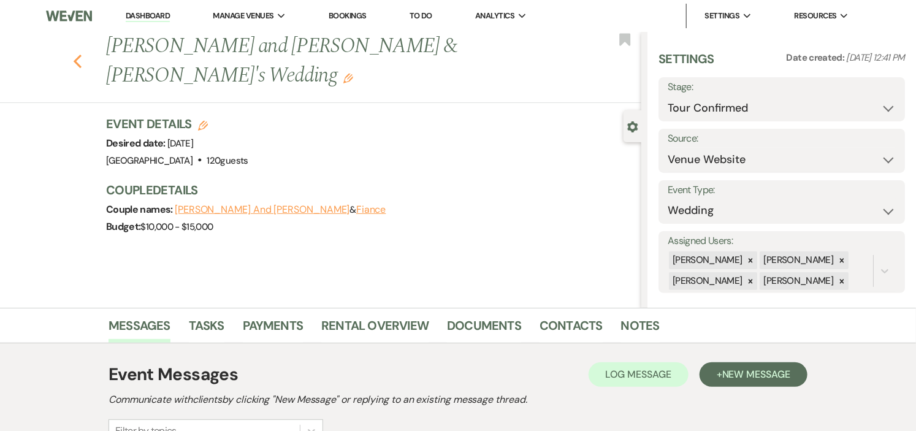
click at [82, 59] on use "button" at bounding box center [78, 61] width 8 height 13
select select "8"
select select "4"
select select "8"
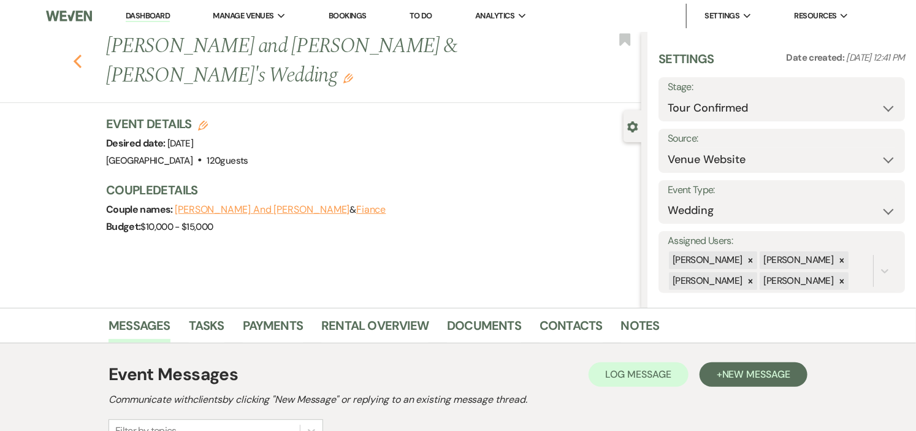
select select "5"
select select "8"
select select "5"
select select "8"
select select "6"
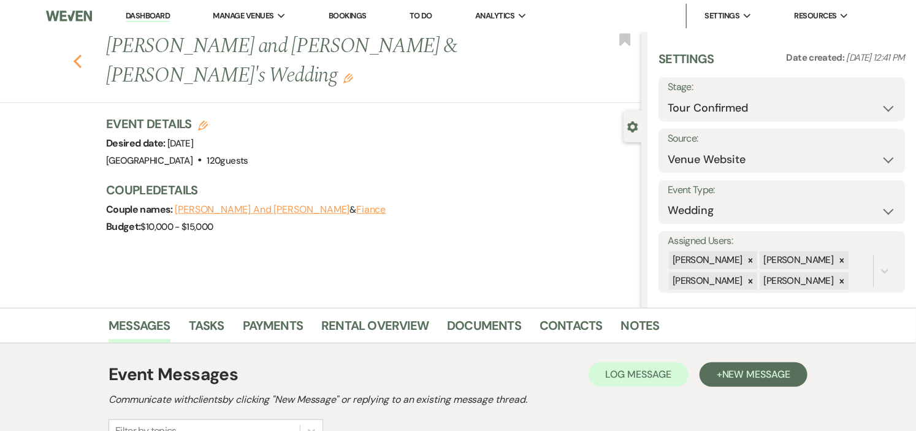
select select "8"
select select "6"
select select "8"
select select "5"
select select "8"
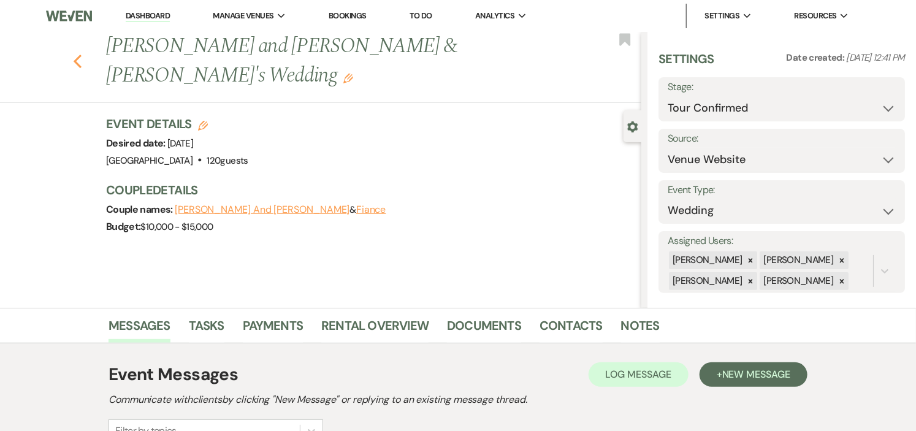
select select "5"
select select "8"
select select "5"
select select "8"
select select "5"
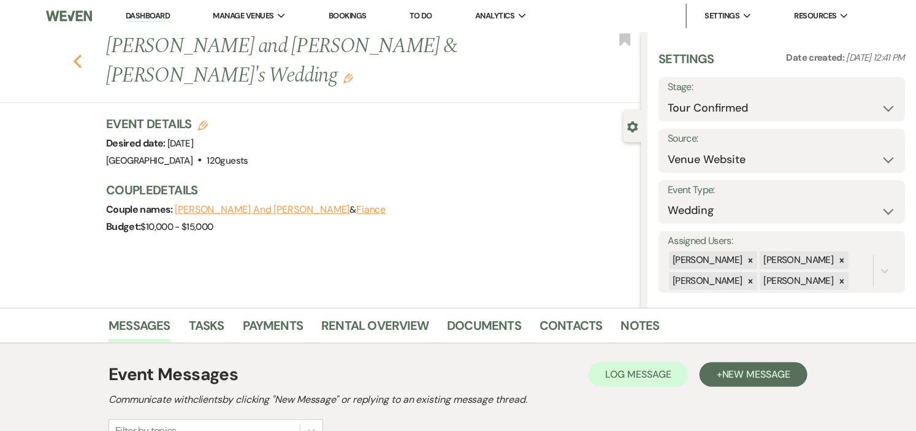
select select "8"
select select "5"
select select "8"
select select "5"
select select "8"
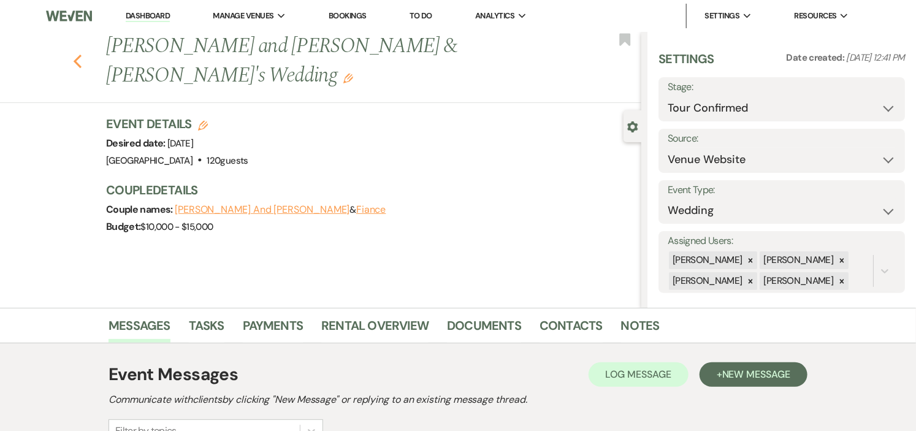
select select "5"
select select "8"
select select "5"
select select "8"
select select "5"
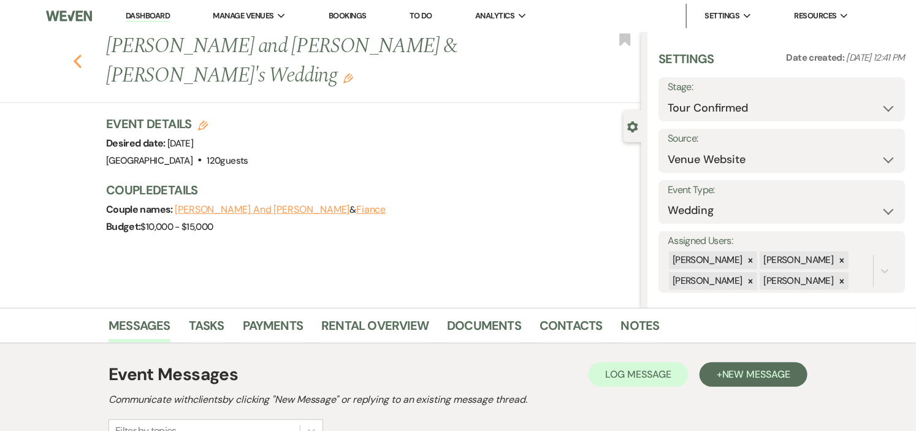
select select "8"
select select "5"
select select "8"
select select "5"
select select "8"
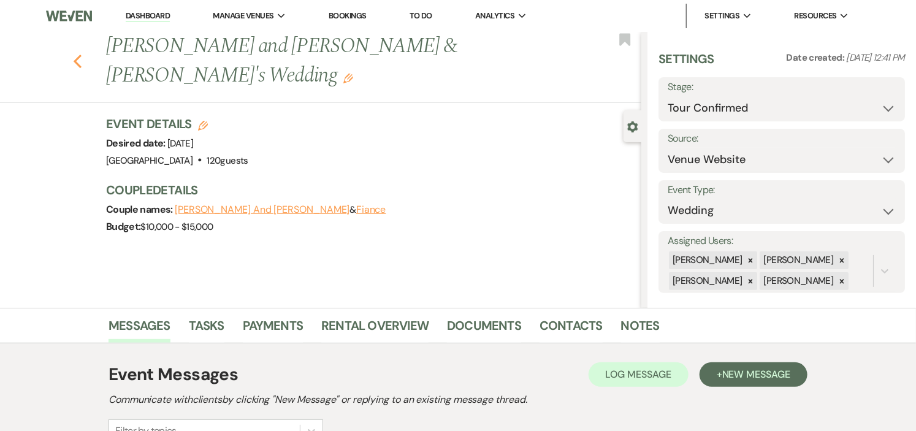
select select "10"
select select "8"
select select "7"
select select "8"
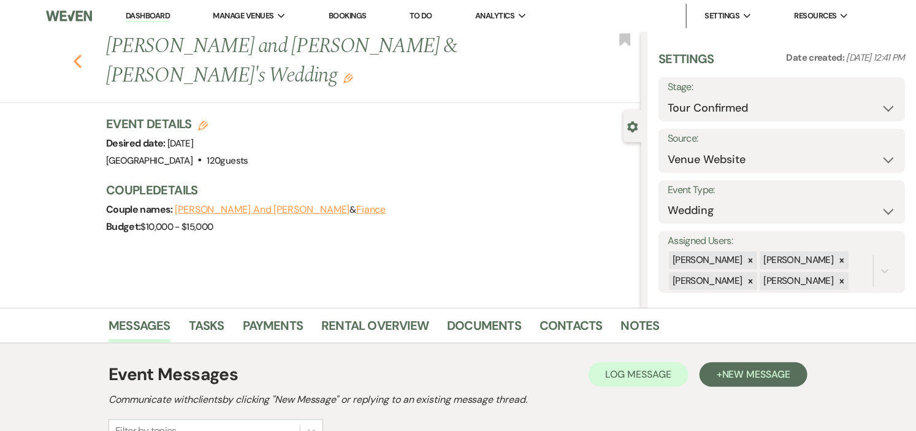
select select "2"
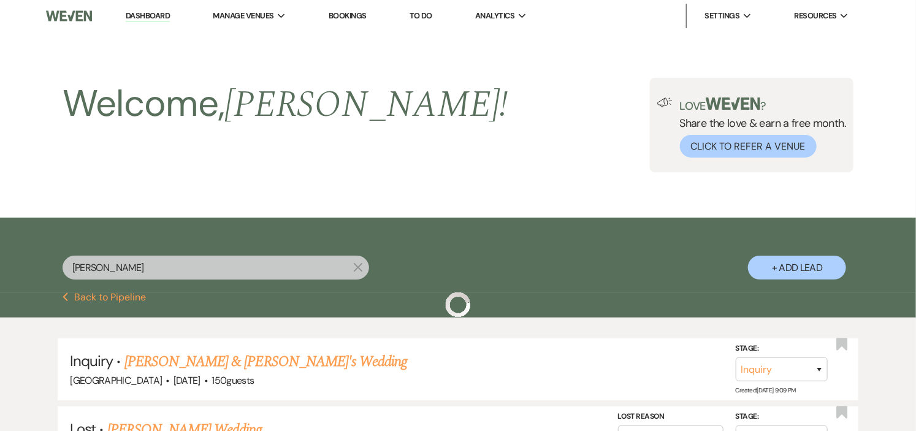
scroll to position [216, 0]
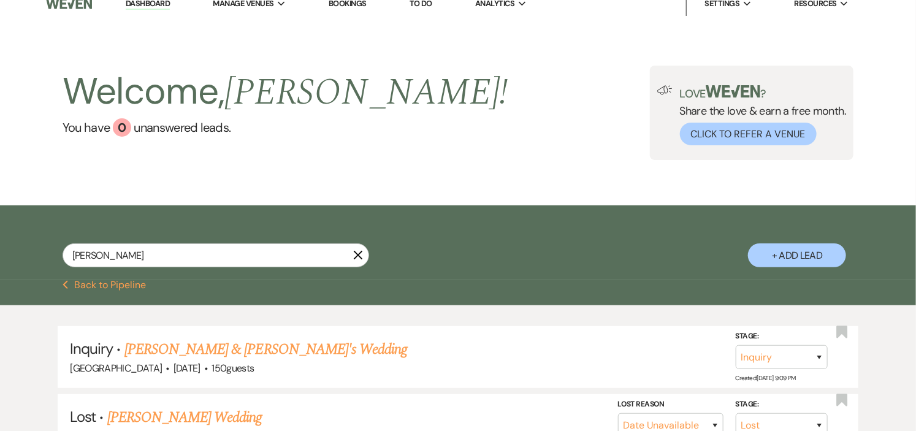
click at [359, 253] on icon "X" at bounding box center [358, 255] width 10 height 10
select select "4"
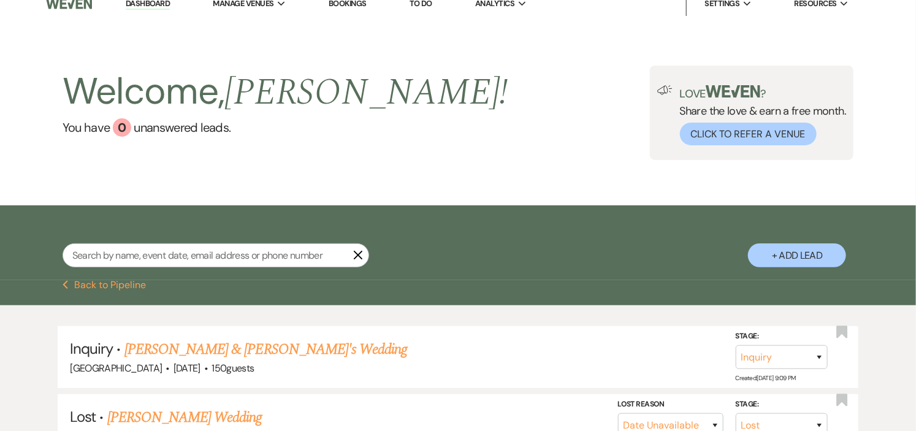
select select "4"
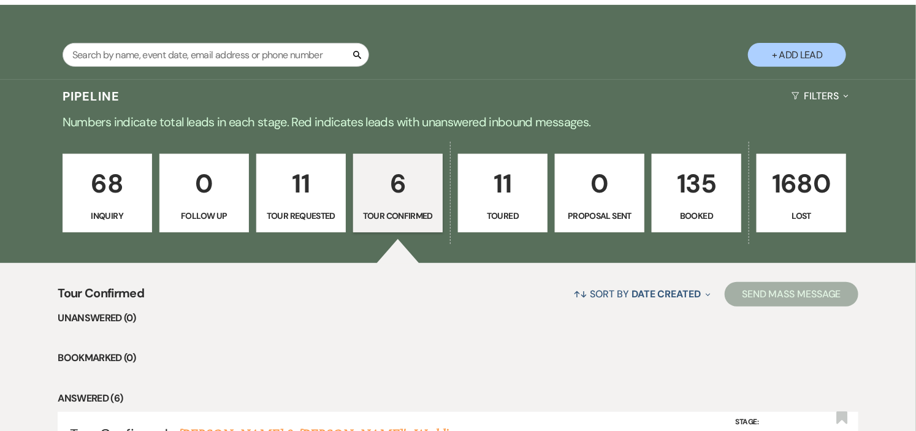
scroll to position [216, 0]
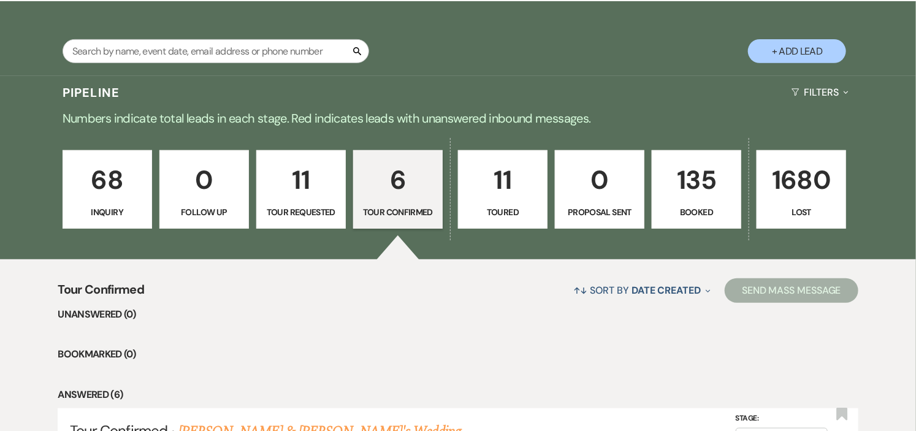
click at [410, 207] on p "Tour Confirmed" at bounding box center [398, 211] width 74 height 13
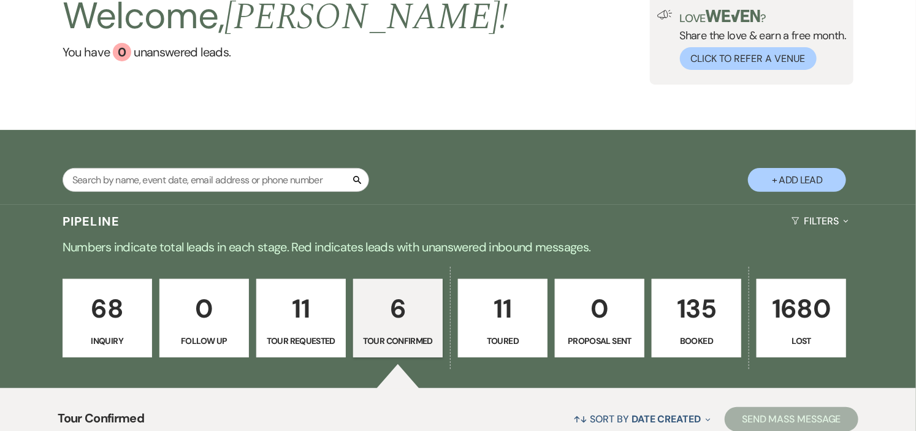
scroll to position [80, 0]
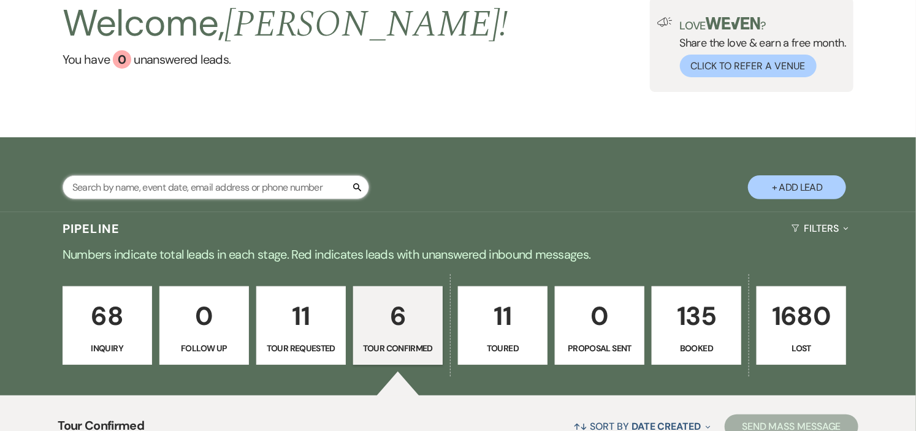
click at [212, 188] on input "text" at bounding box center [216, 187] width 307 height 24
type input "kelly"
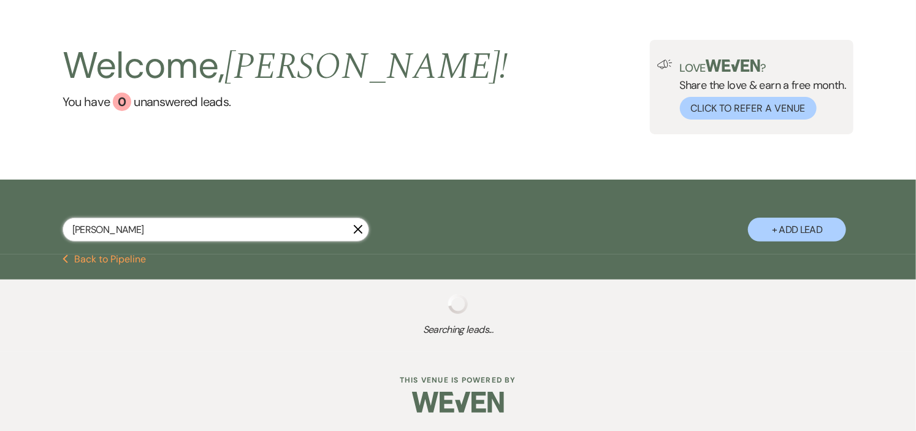
scroll to position [80, 0]
select select "8"
select select "11"
select select "8"
select select "5"
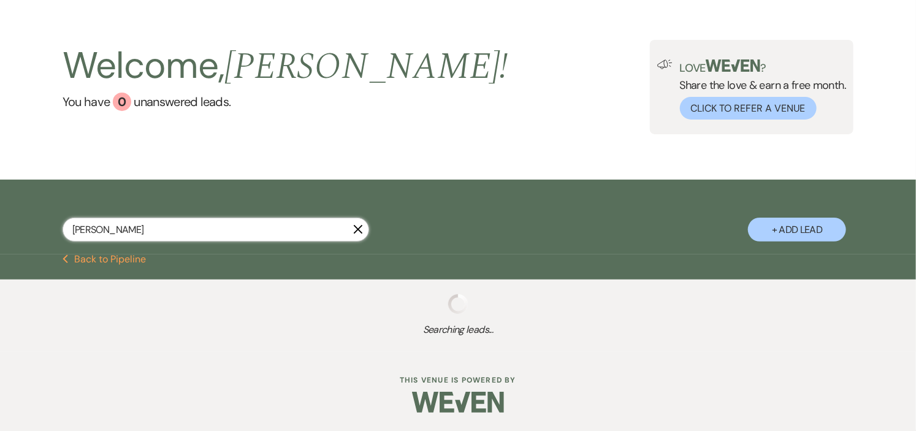
select select "8"
select select "5"
select select "8"
select select "5"
select select "8"
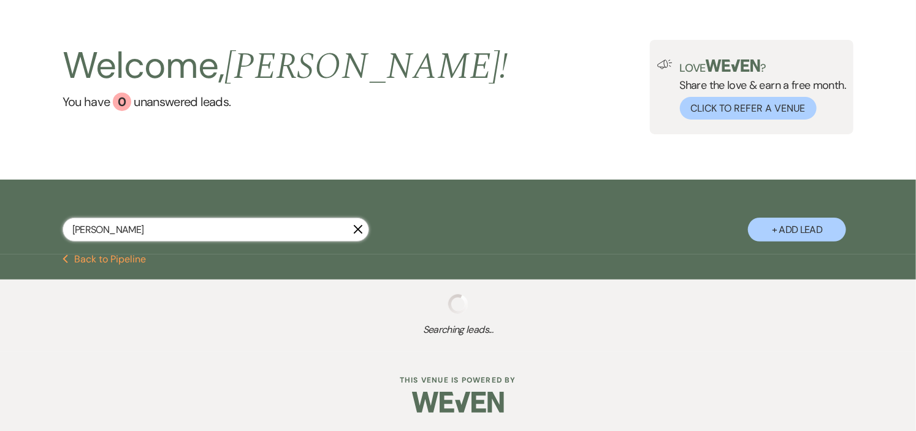
select select "5"
select select "8"
select select "5"
select select "8"
select select "5"
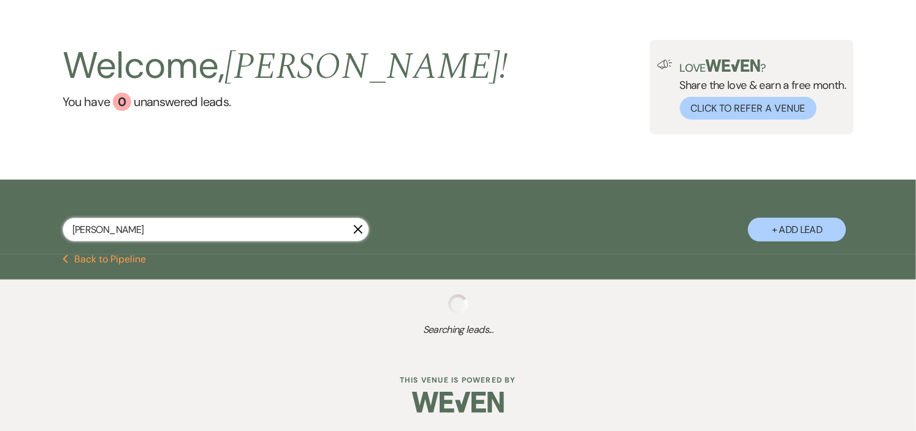
select select "8"
select select "5"
select select "8"
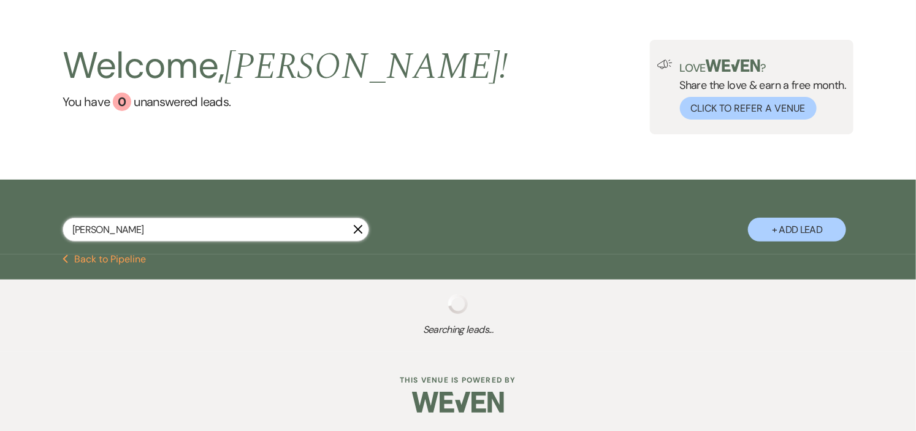
select select "2"
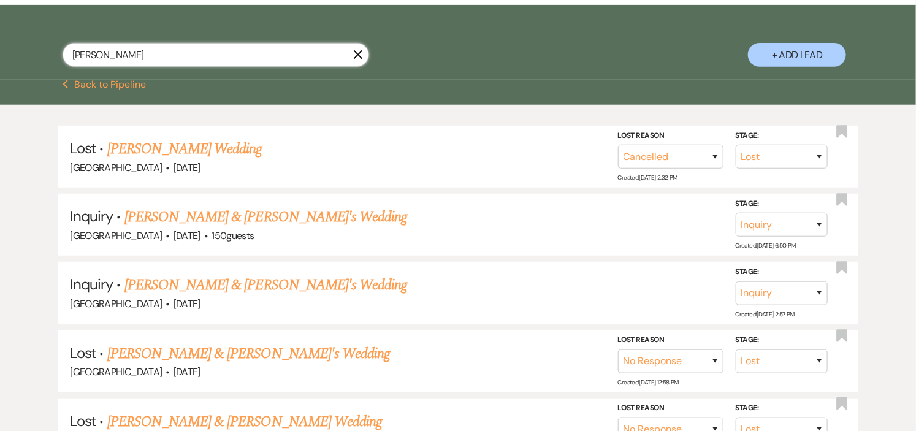
scroll to position [216, 0]
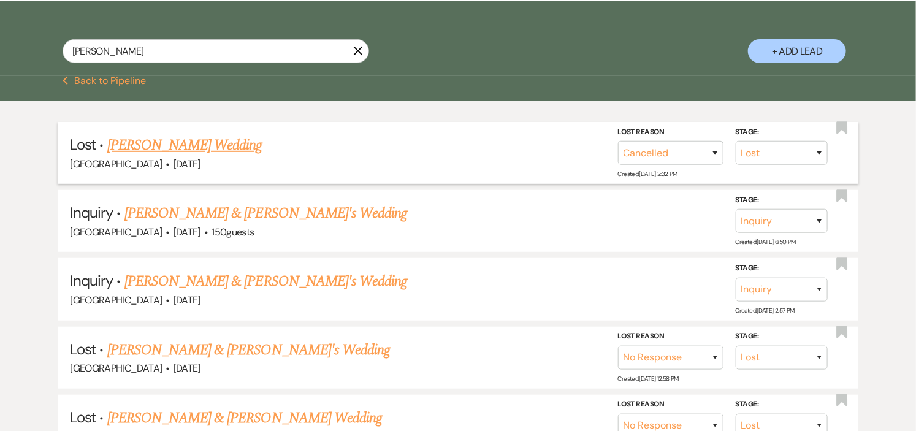
click at [120, 146] on link "Kelly Cullen's Wedding" at bounding box center [184, 145] width 155 height 22
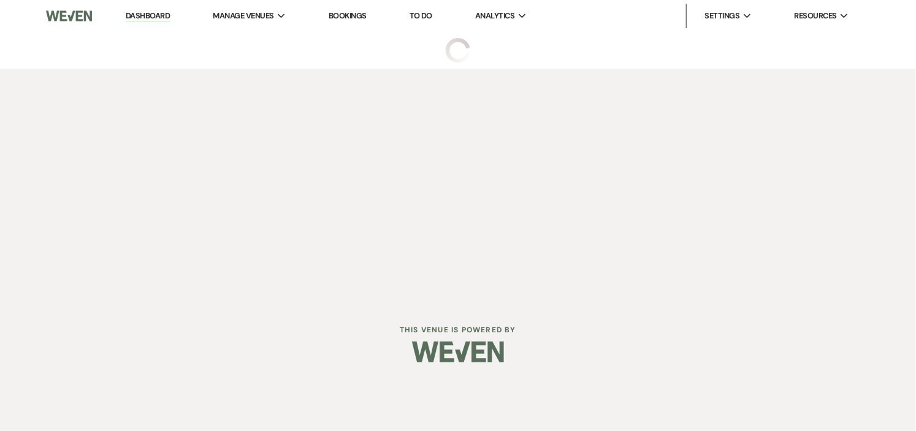
select select "8"
select select "11"
select select "5"
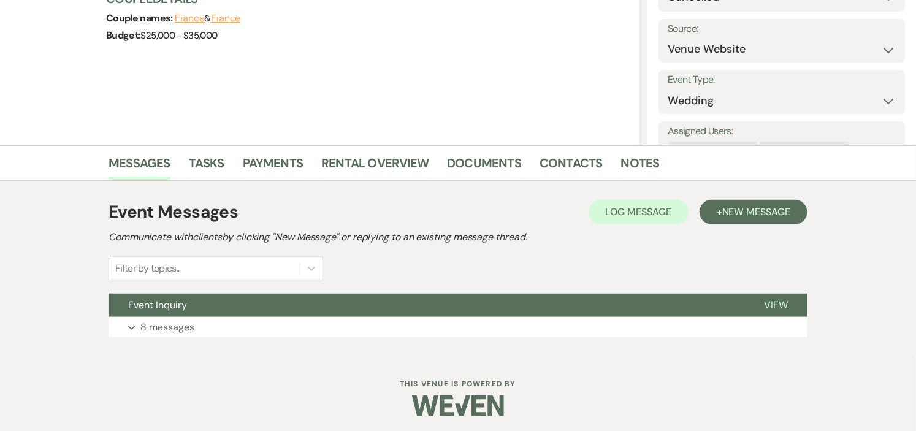
scroll to position [166, 0]
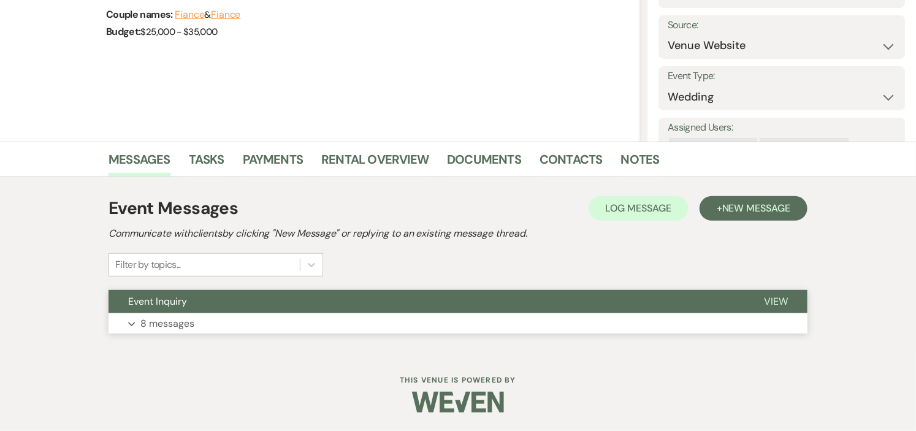
click at [331, 302] on button "Event Inquiry" at bounding box center [427, 301] width 636 height 23
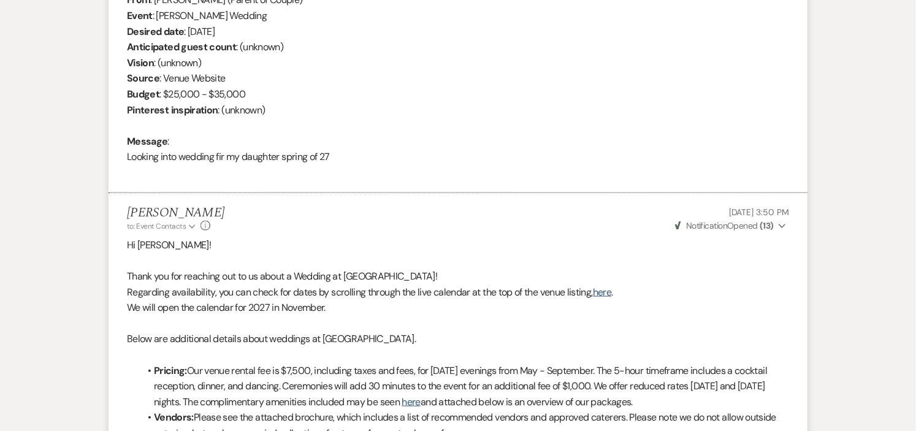
scroll to position [0, 0]
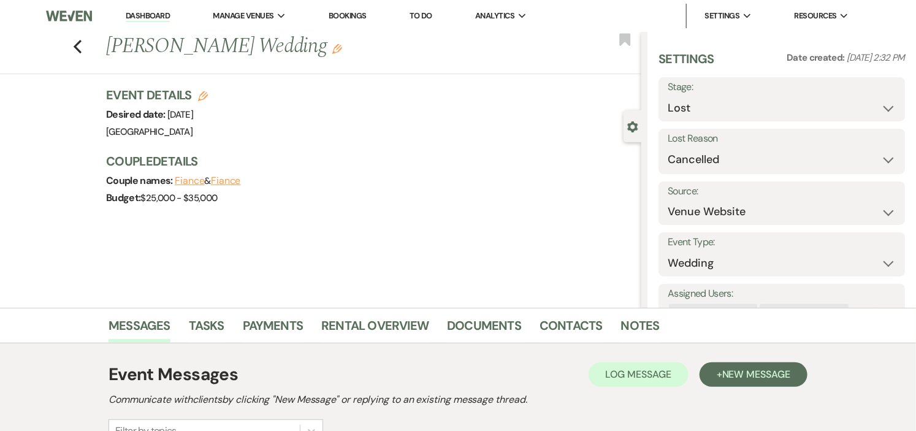
click at [150, 13] on link "Dashboard" at bounding box center [148, 16] width 44 height 12
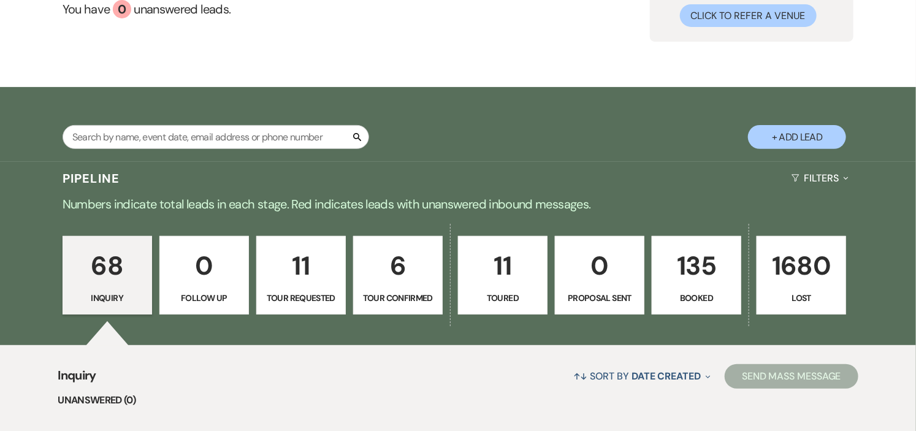
scroll to position [272, 0]
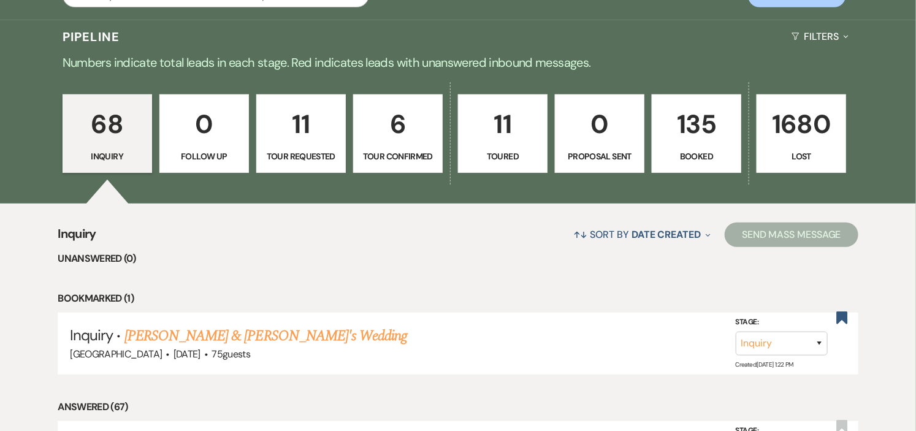
click at [421, 146] on link "6 Tour Confirmed" at bounding box center [398, 133] width 90 height 78
select select "4"
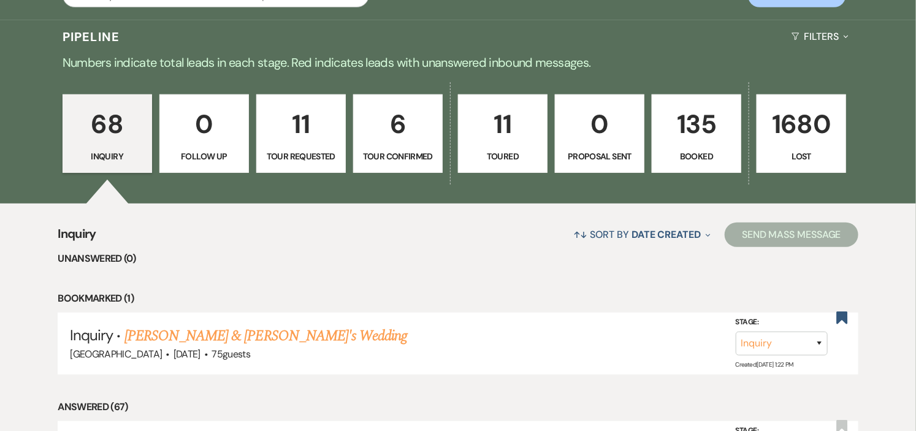
select select "4"
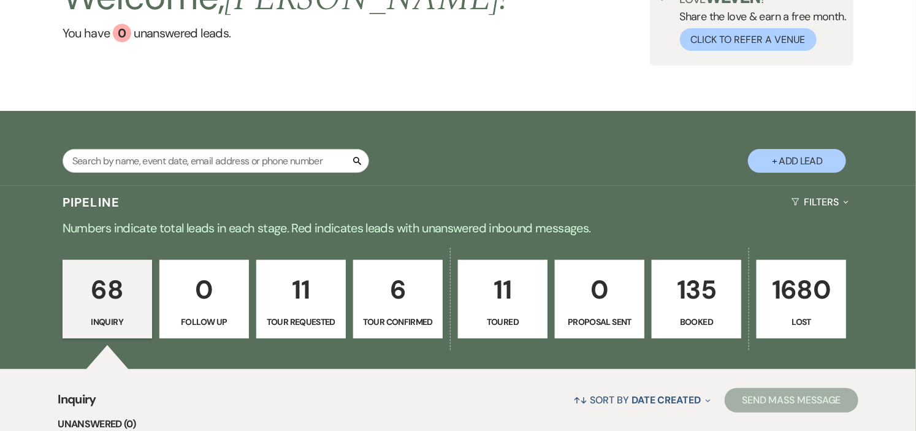
scroll to position [136, 0]
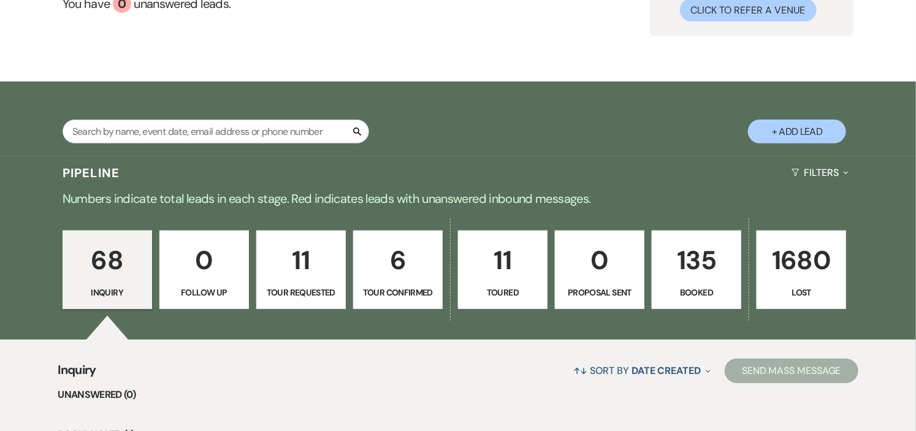
click at [715, 270] on p "135" at bounding box center [697, 260] width 74 height 41
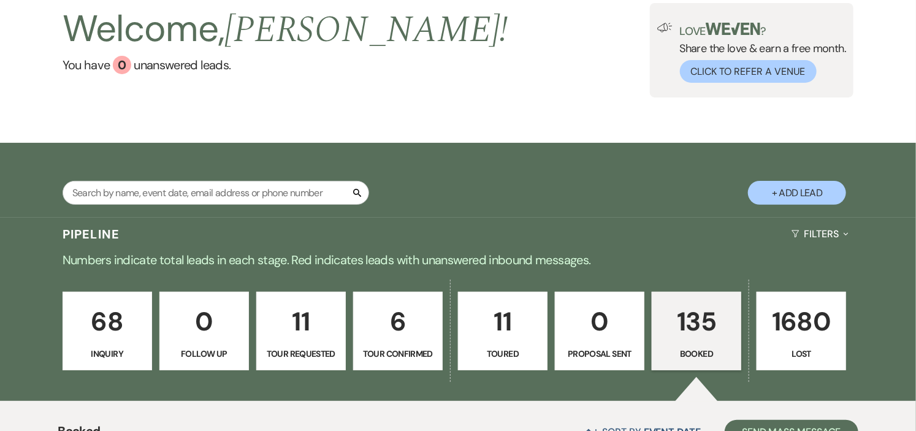
scroll to position [59, 0]
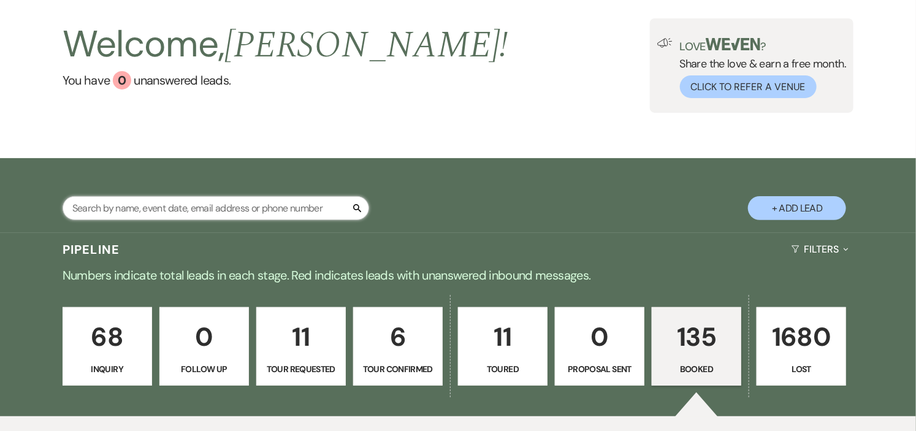
click at [287, 205] on input "text" at bounding box center [216, 208] width 307 height 24
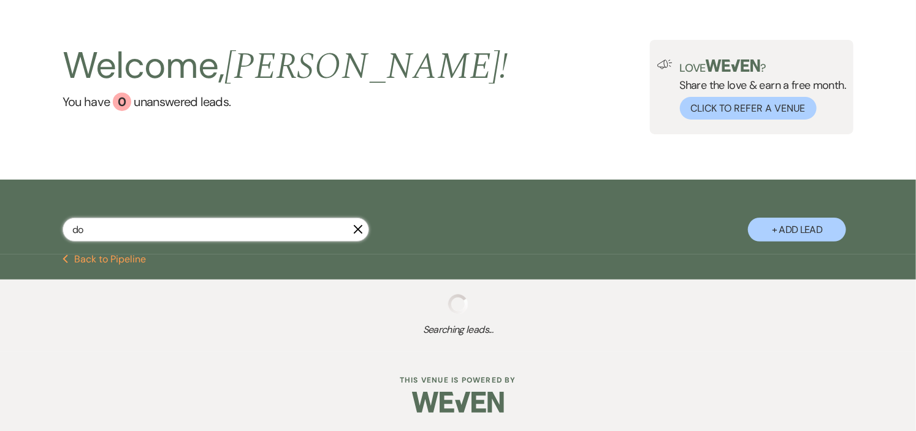
scroll to position [38, 0]
type input "[PERSON_NAME]"
select select "8"
select select "6"
select select "8"
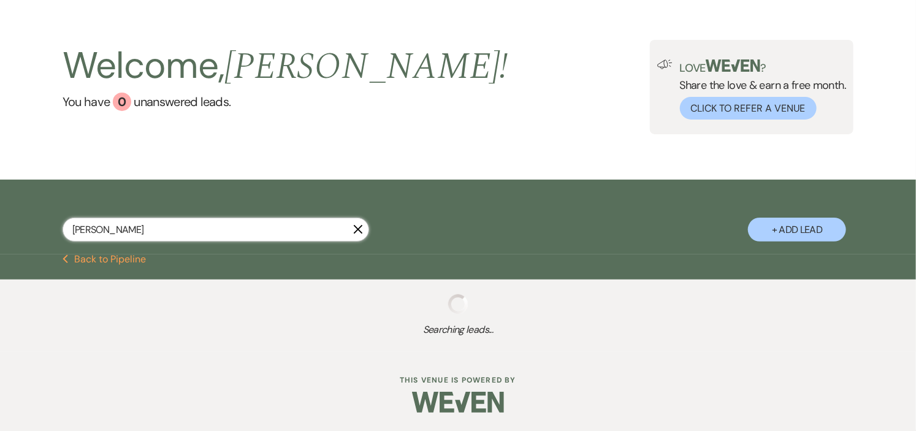
select select "8"
select select "2"
select select "8"
select select "1"
select select "8"
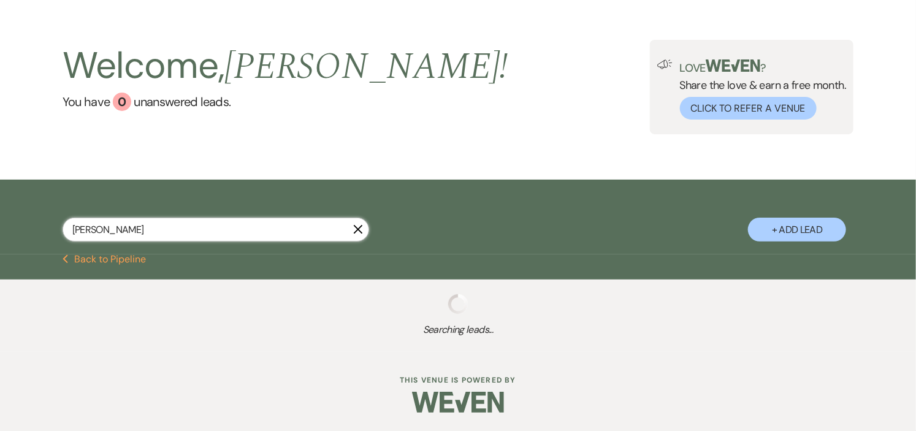
select select "5"
select select "8"
select select "5"
select select "8"
select select "5"
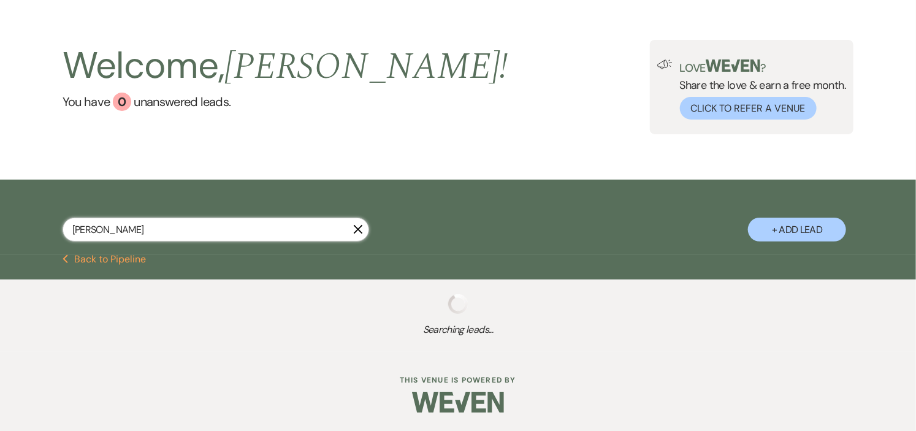
select select "8"
select select "11"
select select "8"
select select "5"
select select "8"
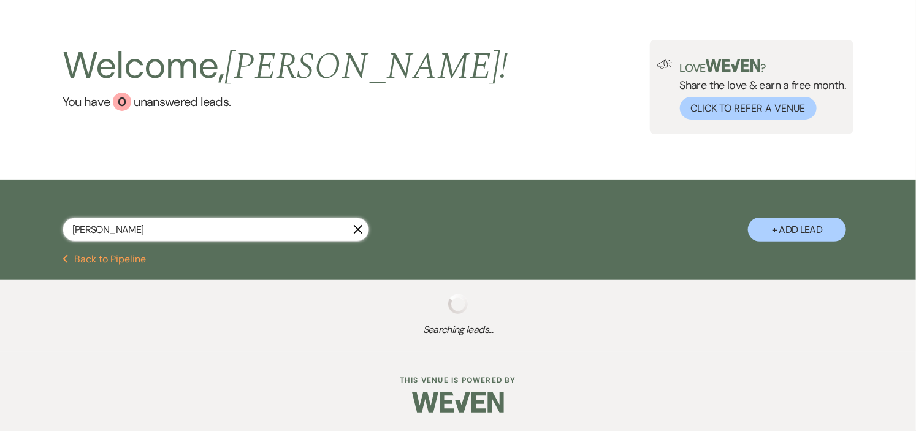
select select "5"
select select "8"
select select "4"
select select "8"
select select "5"
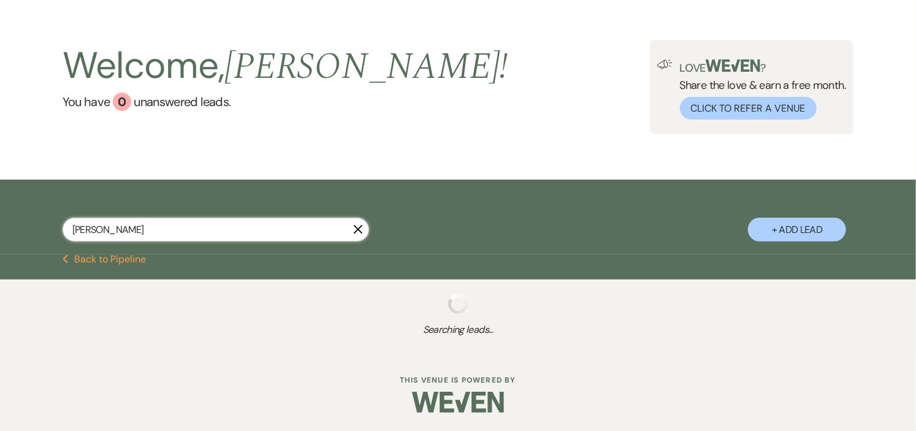
select select "8"
select select "5"
select select "8"
select select "6"
select select "8"
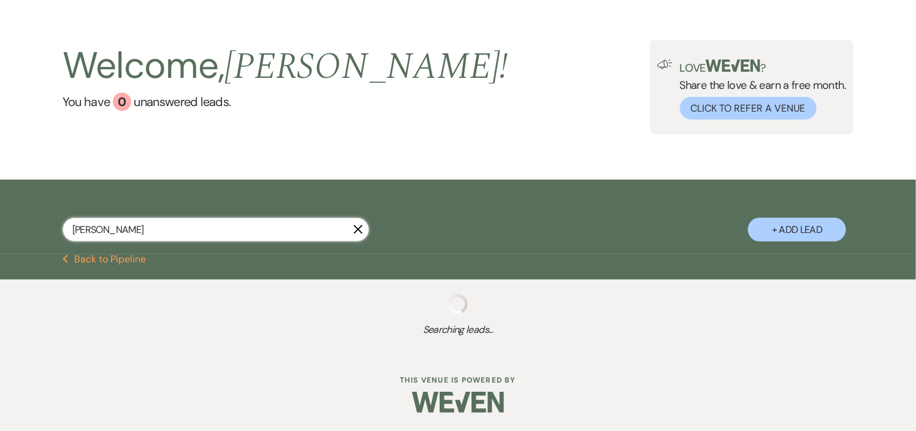
select select "5"
select select "8"
select select "5"
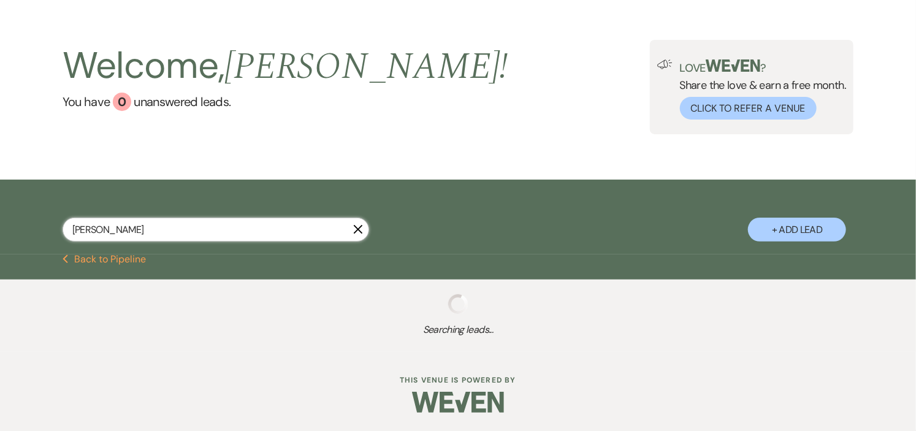
select select "8"
select select "5"
select select "8"
select select "5"
select select "8"
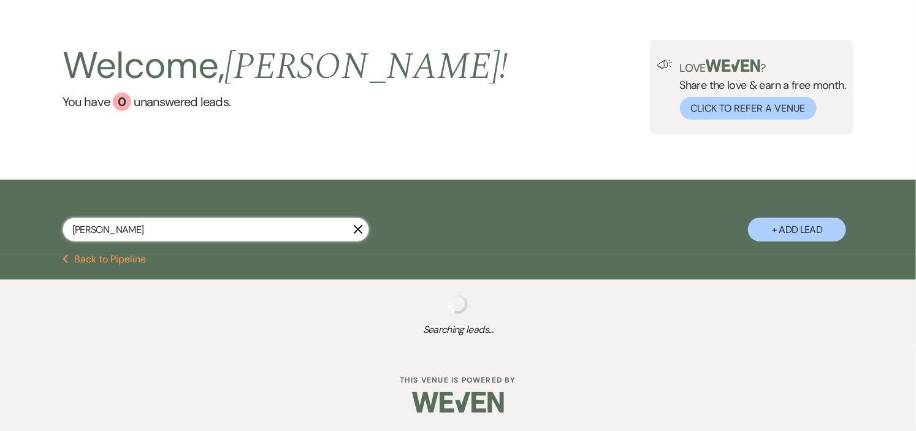
select select "5"
select select "8"
select select "5"
select select "8"
select select "5"
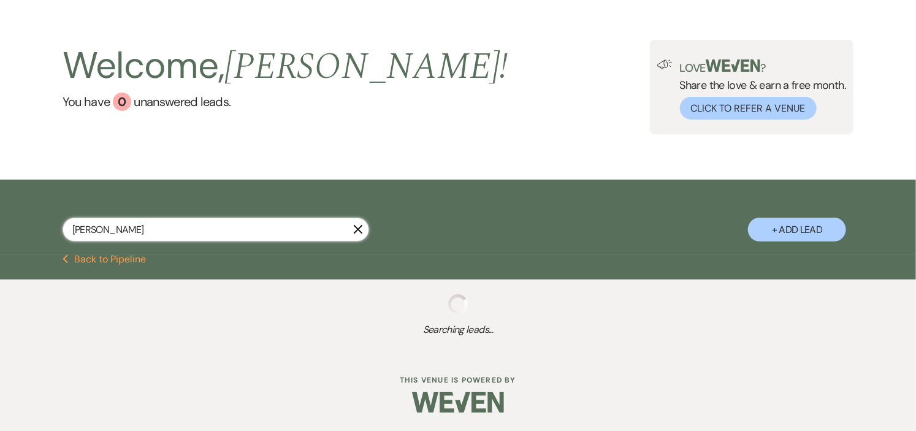
select select "8"
select select "5"
select select "8"
select select "5"
select select "8"
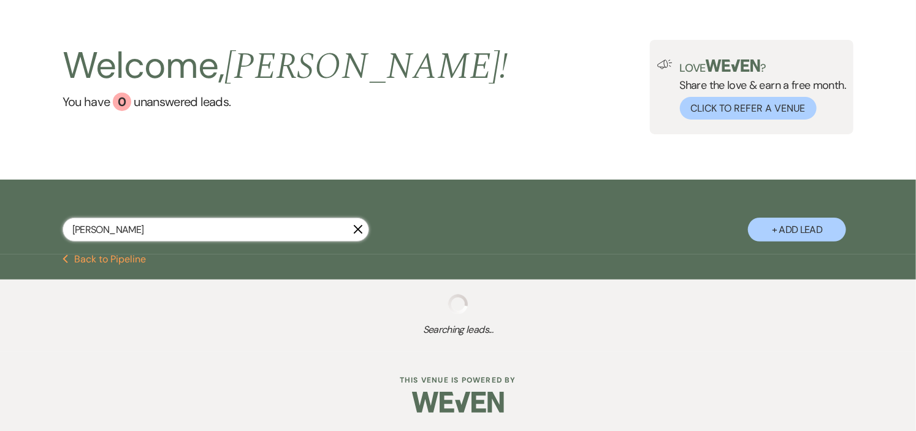
select select "5"
select select "8"
select select "5"
select select "8"
select select "5"
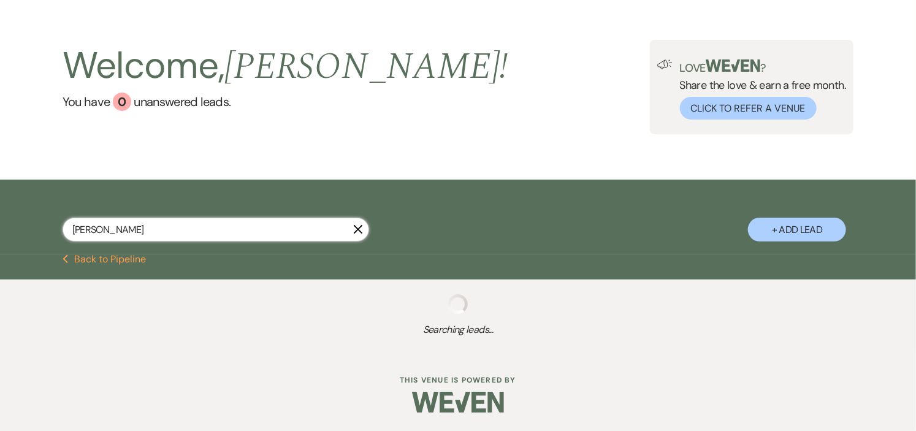
select select "8"
select select "5"
select select "8"
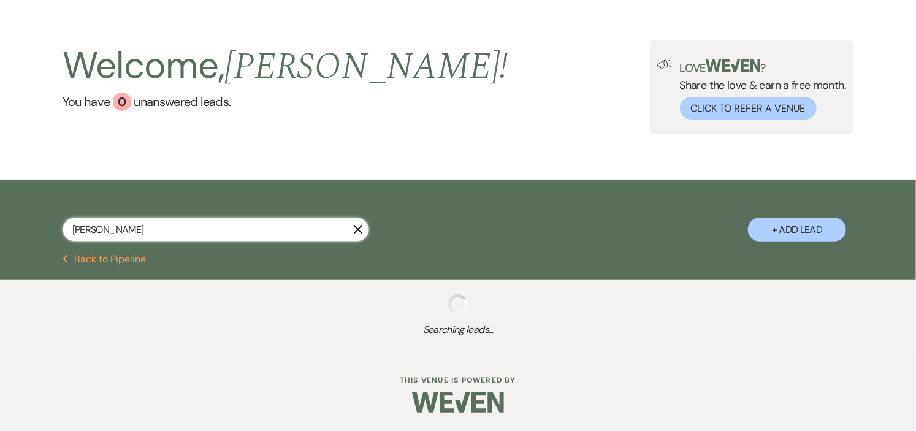
select select "2"
select select "8"
select select "5"
select select "8"
select select "5"
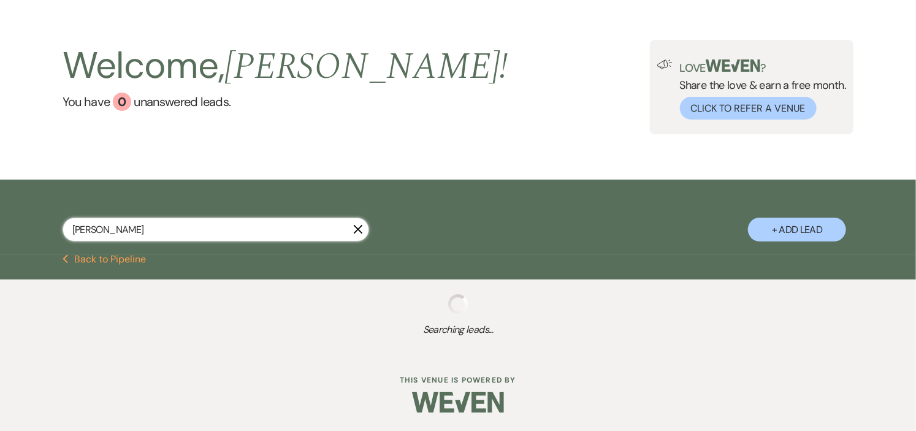
select select "8"
select select "5"
select select "8"
select select "5"
select select "8"
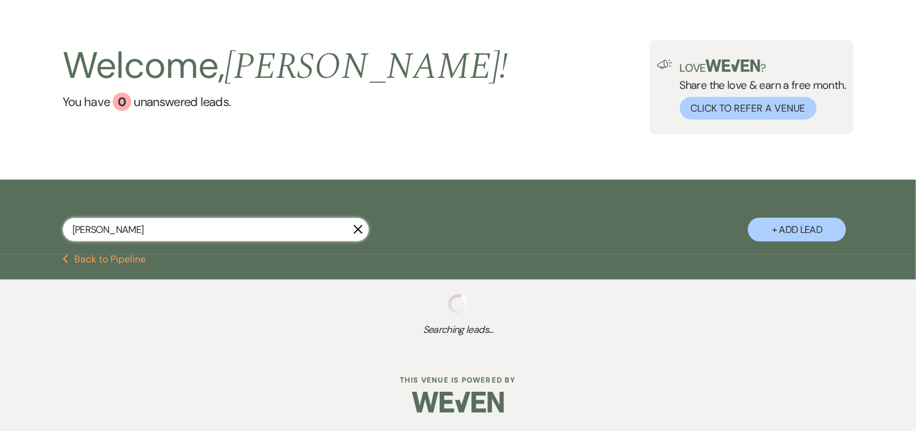
select select "1"
select select "8"
select select "10"
select select "8"
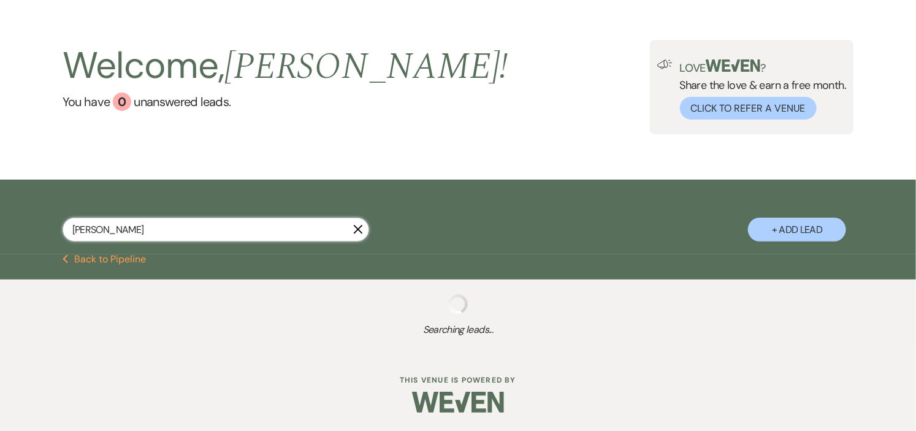
select select "8"
select select "6"
select select "8"
select select "5"
select select "8"
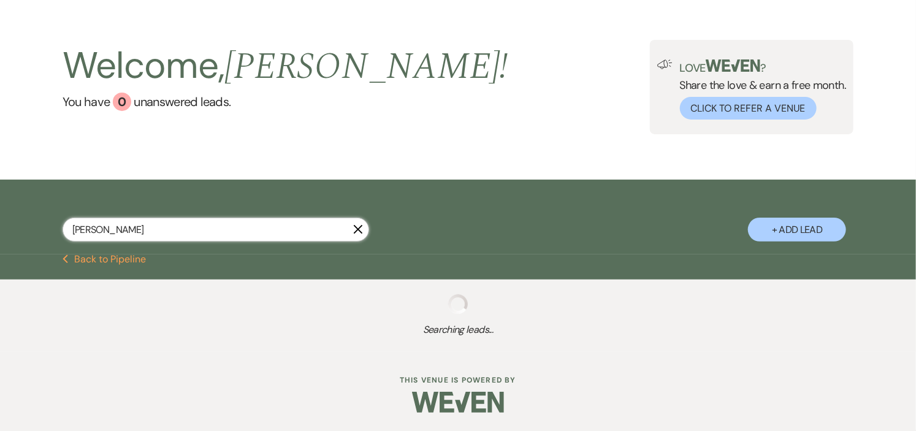
select select "5"
select select "8"
select select "5"
select select "8"
select select "6"
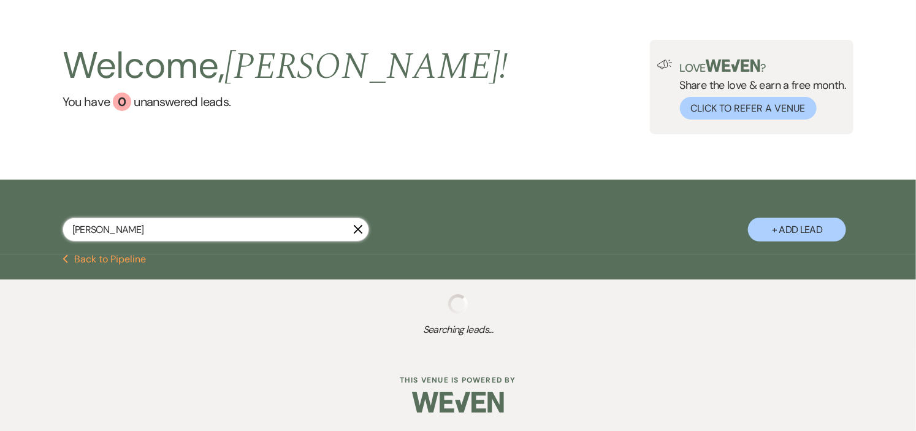
select select "8"
select select "4"
select select "8"
select select "5"
select select "8"
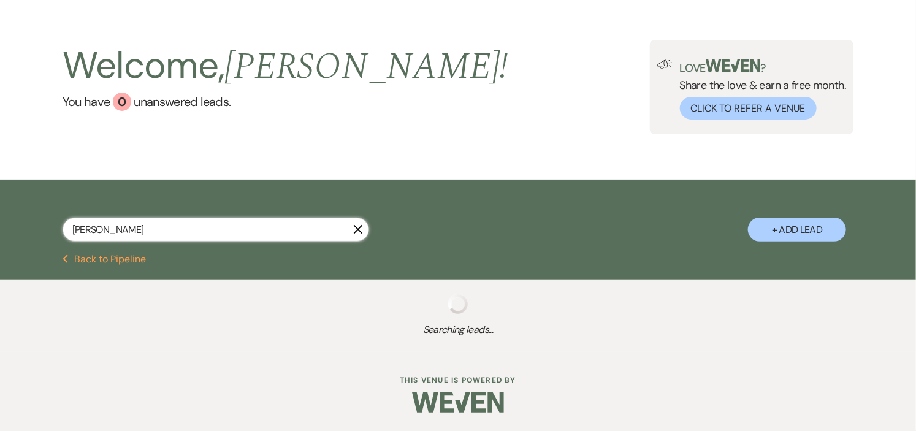
select select "5"
select select "8"
select select "5"
select select "8"
select select "5"
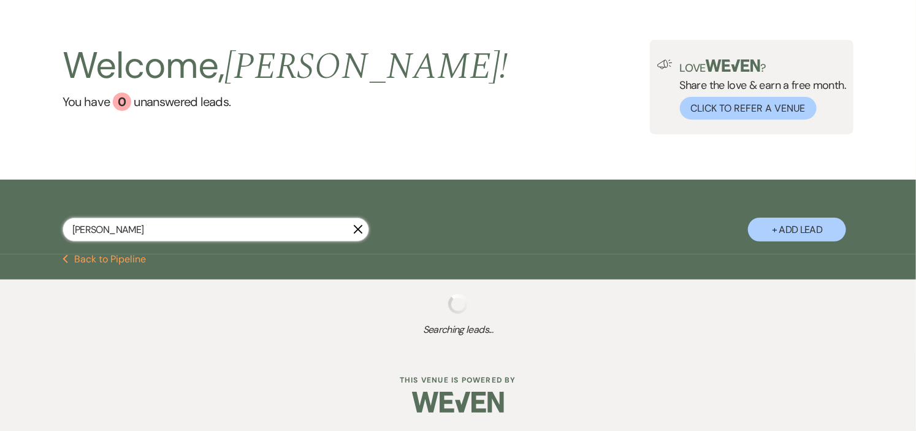
select select "8"
select select "4"
select select "8"
select select "5"
select select "8"
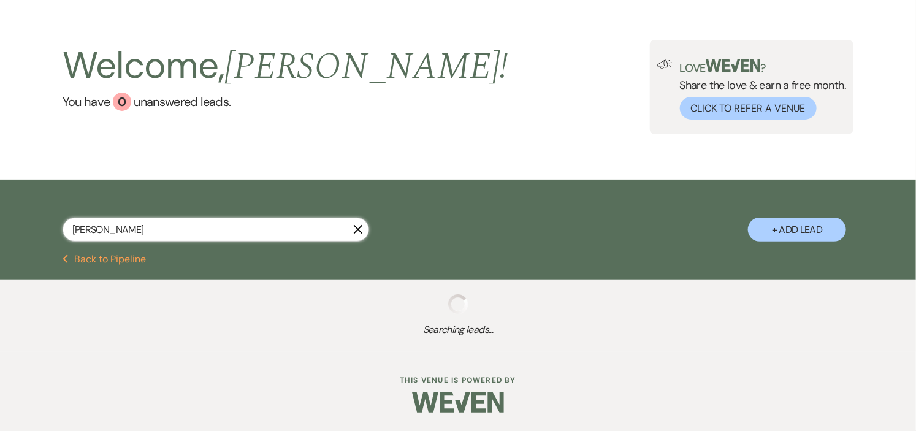
select select "5"
select select "8"
select select "5"
select select "8"
select select "5"
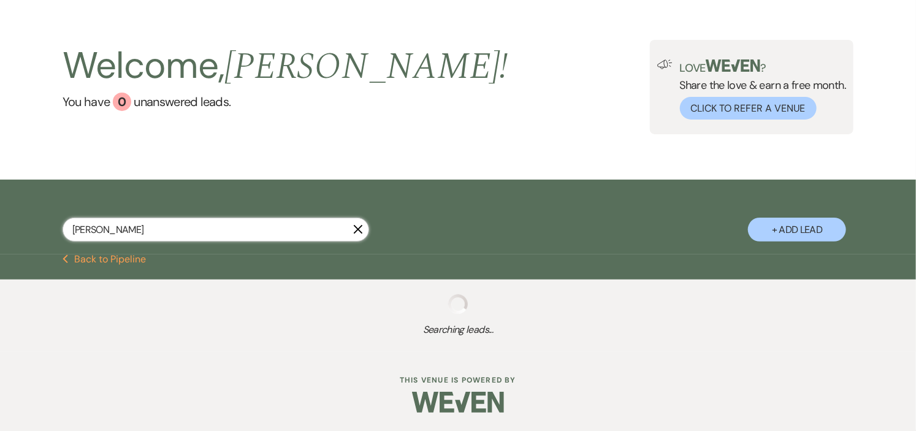
select select "8"
select select "4"
select select "8"
select select "1"
select select "8"
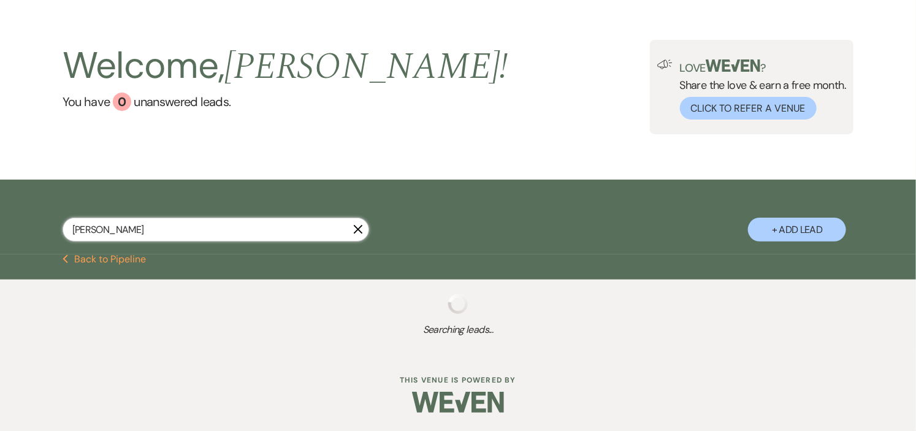
select select "5"
select select "8"
select select "5"
select select "8"
select select "5"
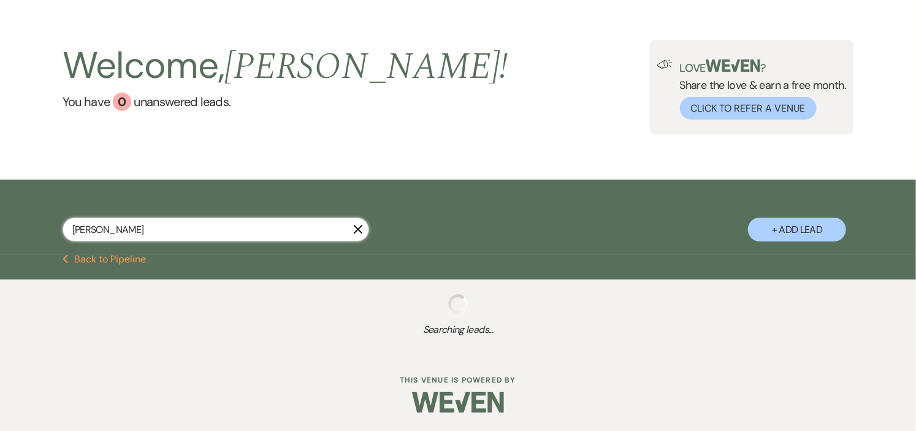
select select "8"
select select "1"
select select "8"
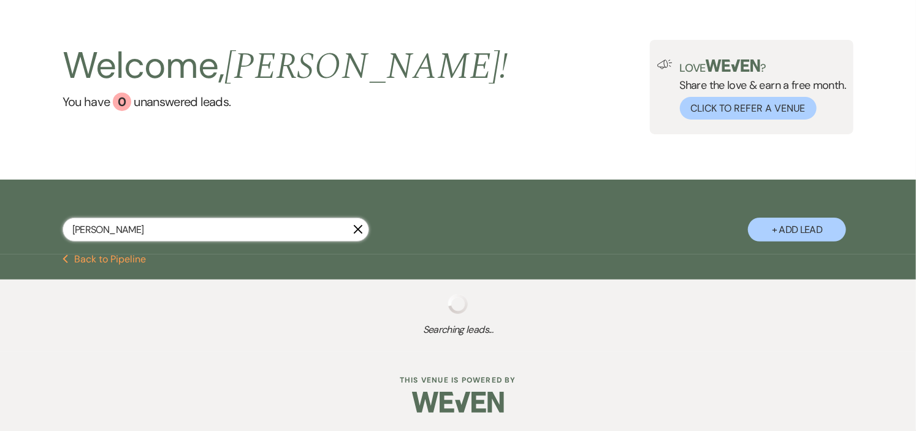
select select "8"
select select "5"
select select "8"
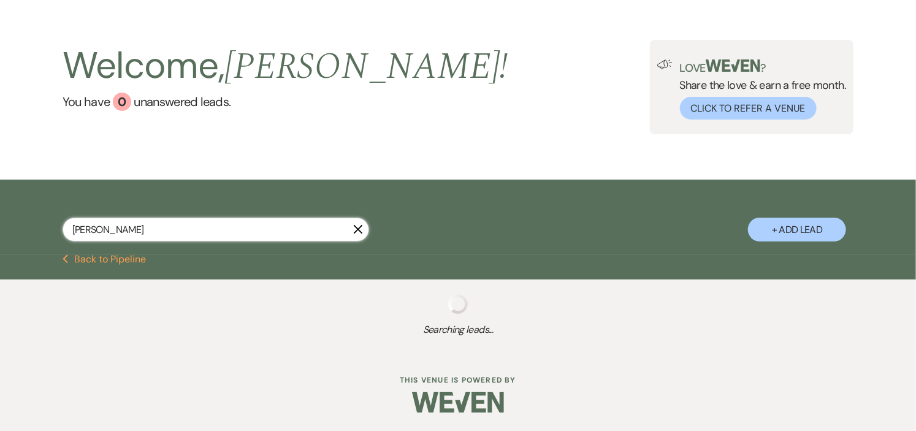
select select "8"
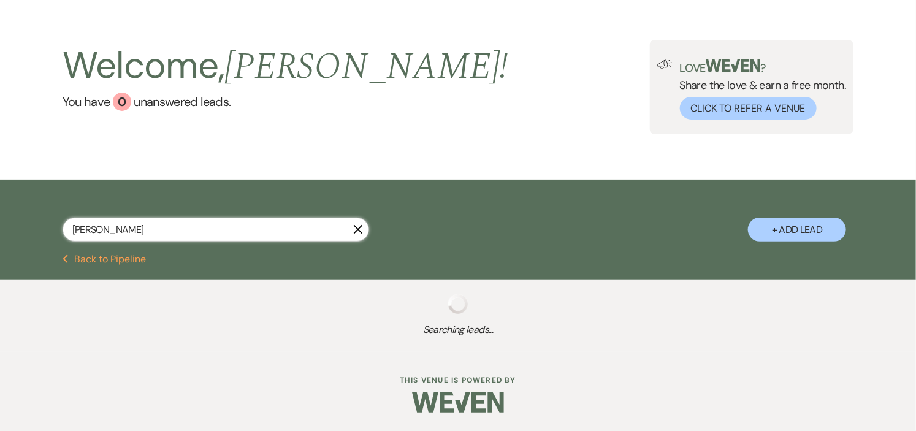
select select "8"
select select "2"
select select "8"
select select "2"
select select "8"
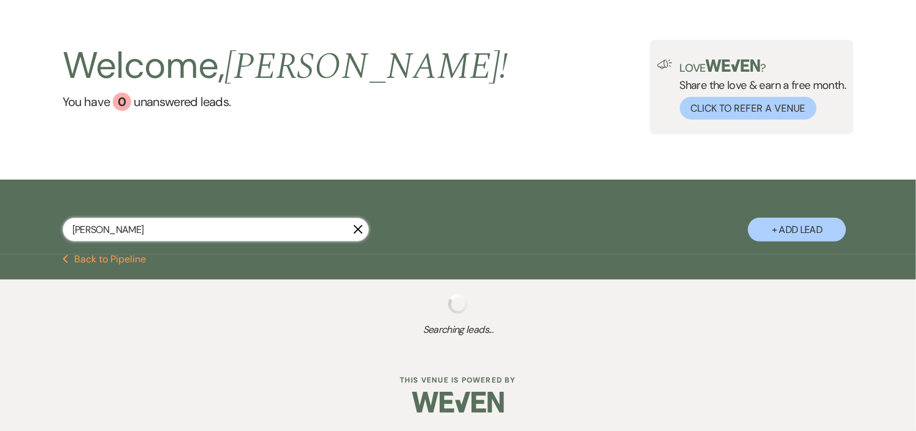
select select "2"
select select "8"
select select "2"
select select "8"
select select "2"
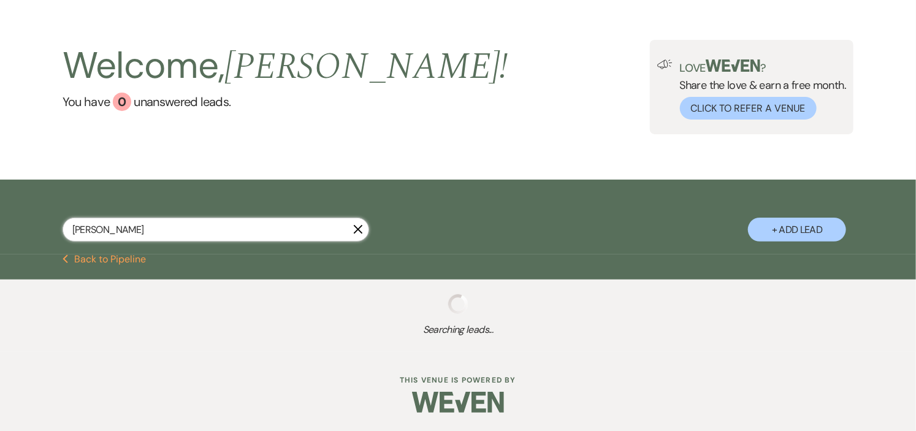
select select "8"
select select "2"
select select "8"
select select "2"
select select "8"
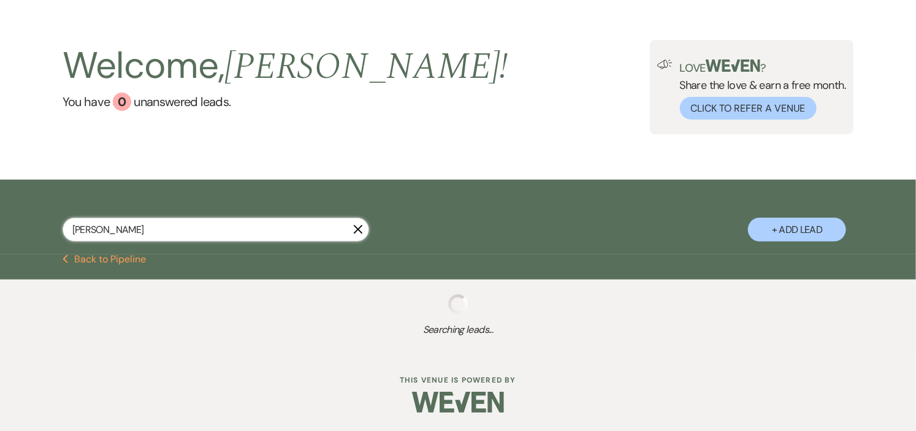
select select "2"
select select "8"
select select "2"
select select "8"
select select "2"
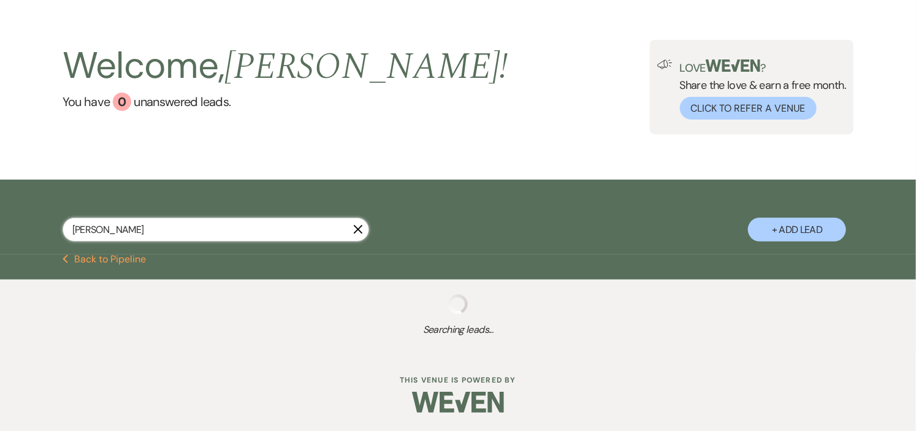
select select "8"
select select "2"
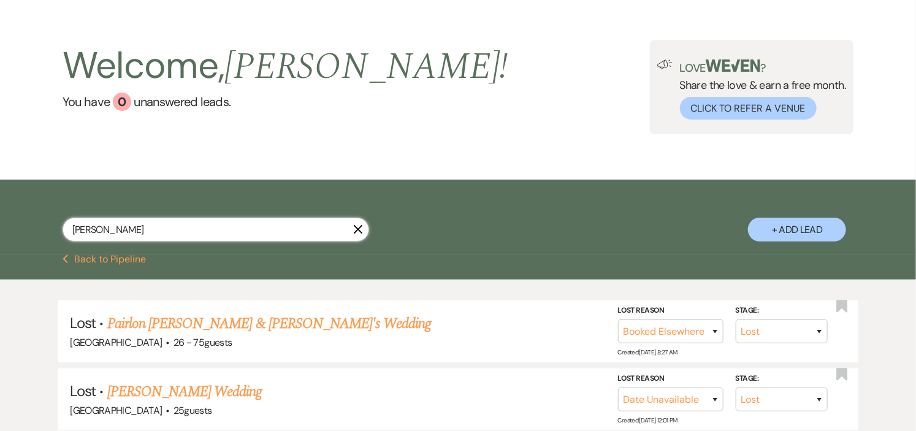
scroll to position [59, 0]
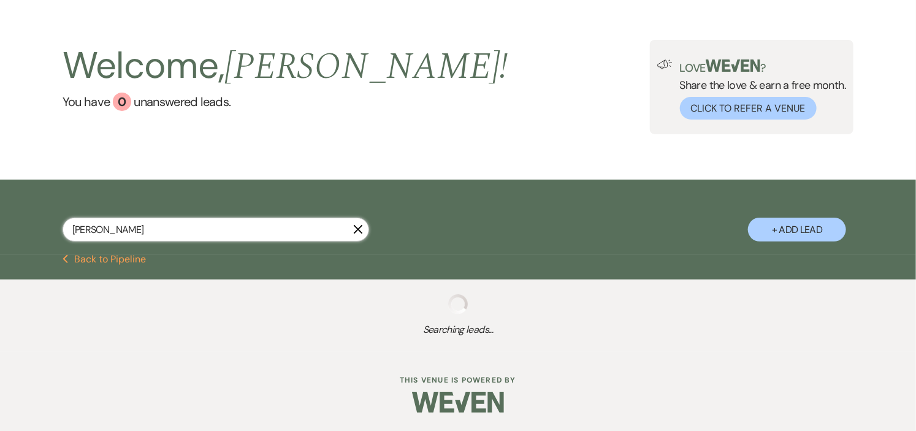
select select "8"
select select "2"
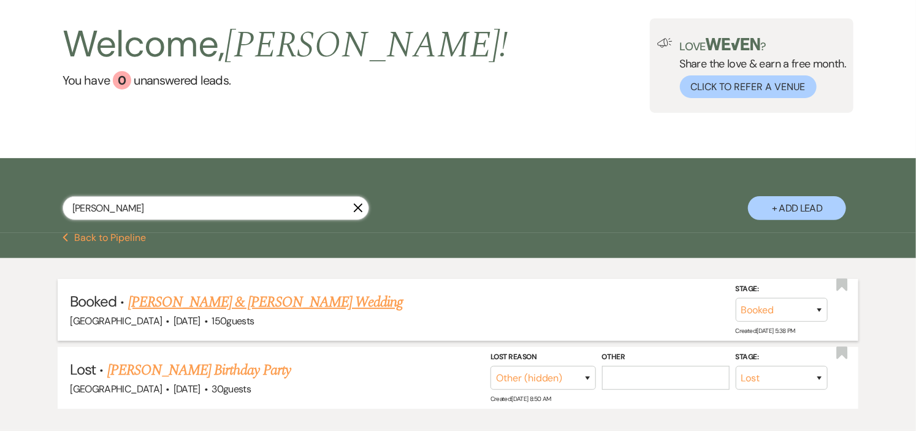
type input "[PERSON_NAME]"
click at [262, 301] on link "[PERSON_NAME] & [PERSON_NAME] Wedding" at bounding box center [265, 302] width 275 height 22
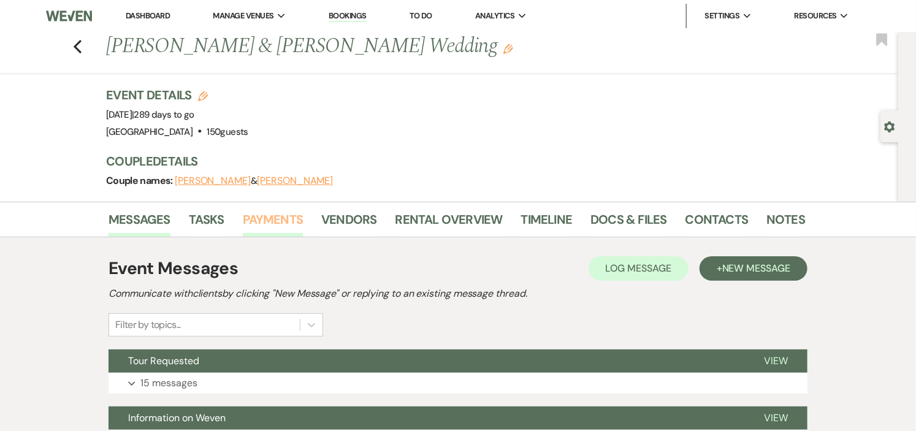
click at [270, 213] on link "Payments" at bounding box center [273, 223] width 61 height 27
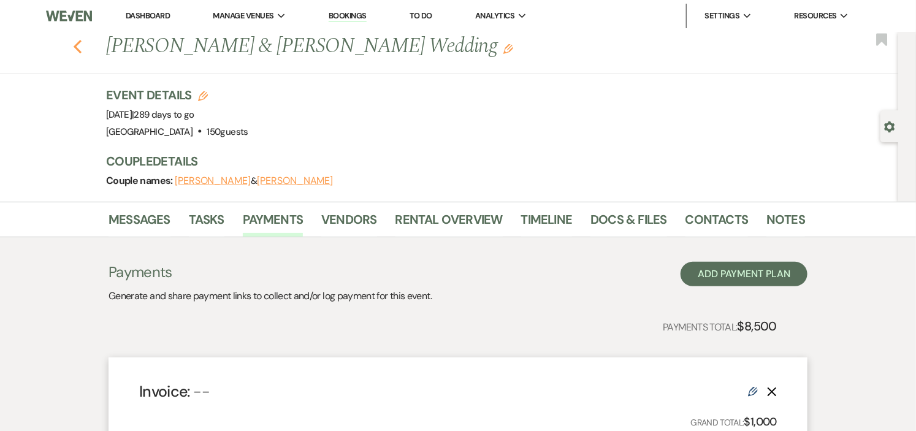
click at [78, 45] on icon "Previous" at bounding box center [77, 46] width 9 height 15
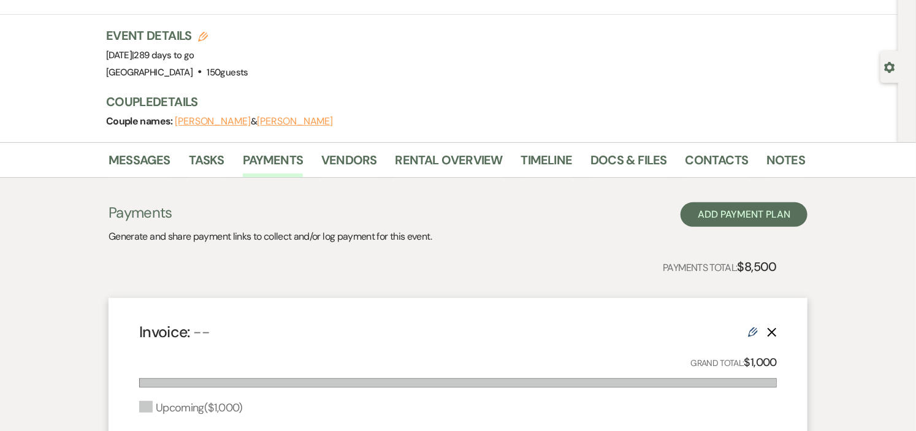
select select "8"
select select "2"
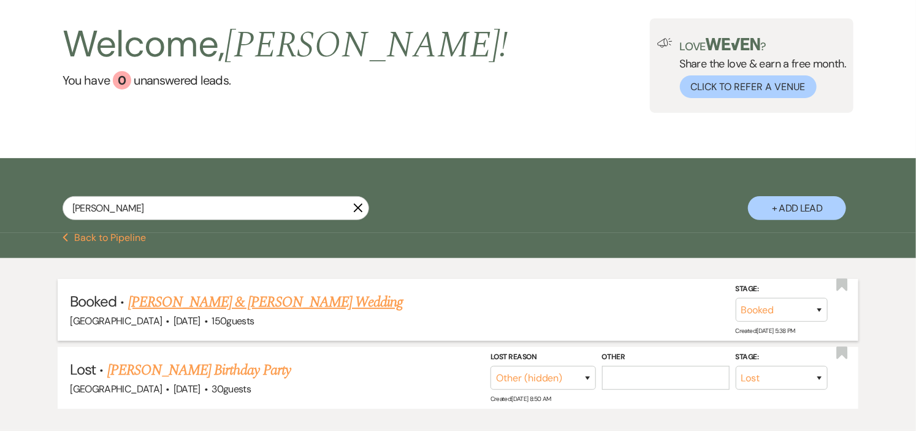
click at [226, 300] on link "[PERSON_NAME] & [PERSON_NAME] Wedding" at bounding box center [265, 302] width 275 height 22
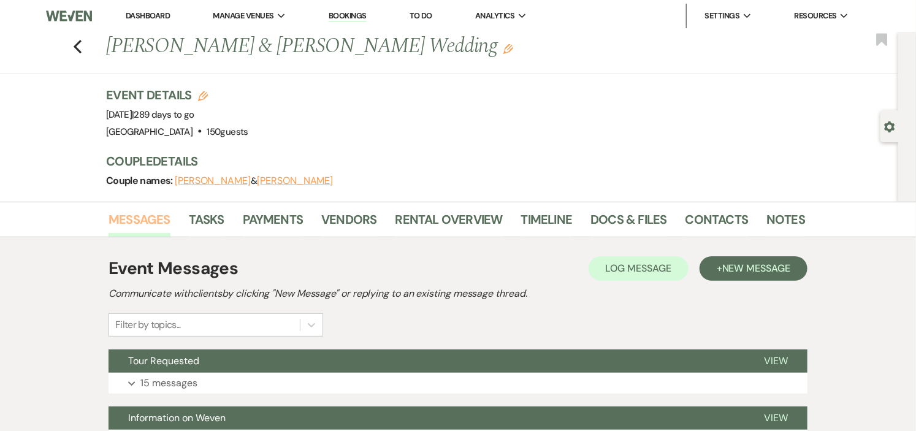
click at [121, 213] on link "Messages" at bounding box center [140, 223] width 62 height 27
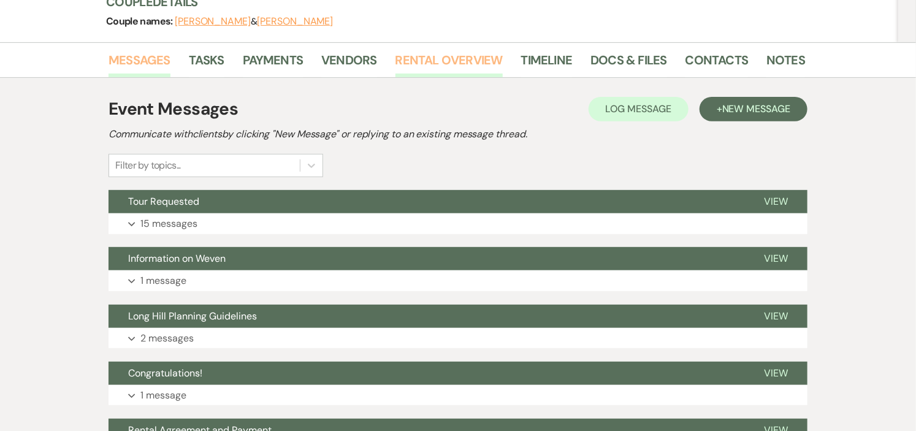
scroll to position [204, 0]
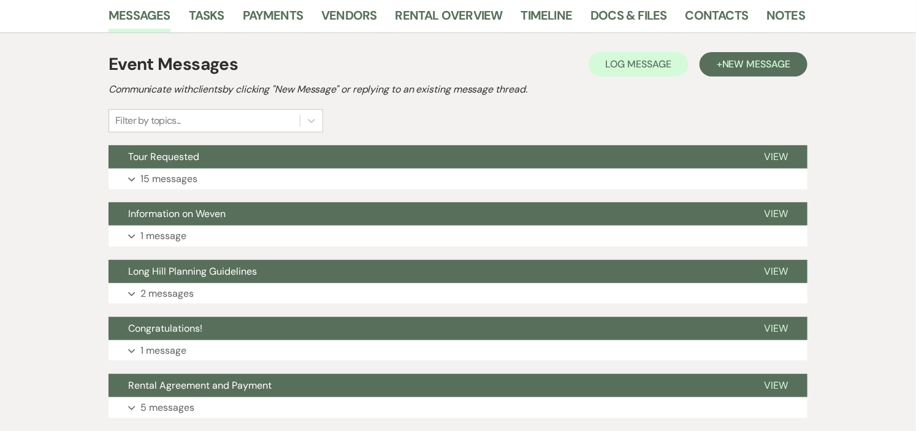
click at [486, 144] on div "Event Messages Log Log Message + New Message Communicate with clients by clicki…" at bounding box center [458, 234] width 699 height 379
click at [487, 156] on button "Tour Requested" at bounding box center [427, 156] width 636 height 23
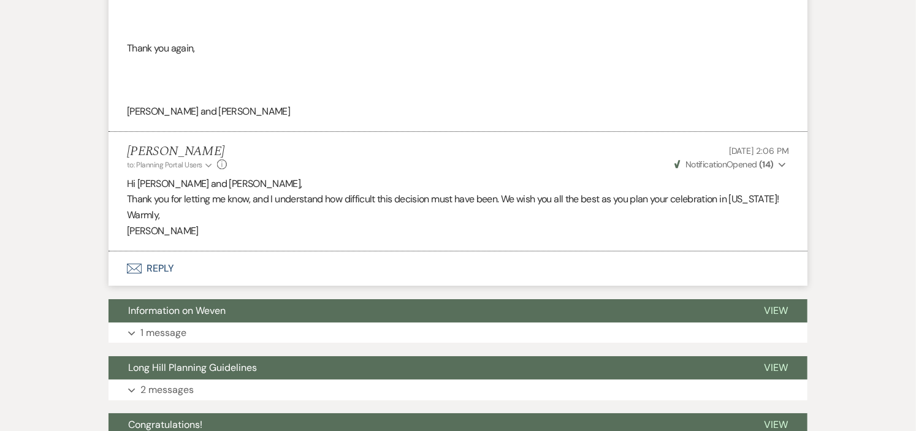
scroll to position [3817, 0]
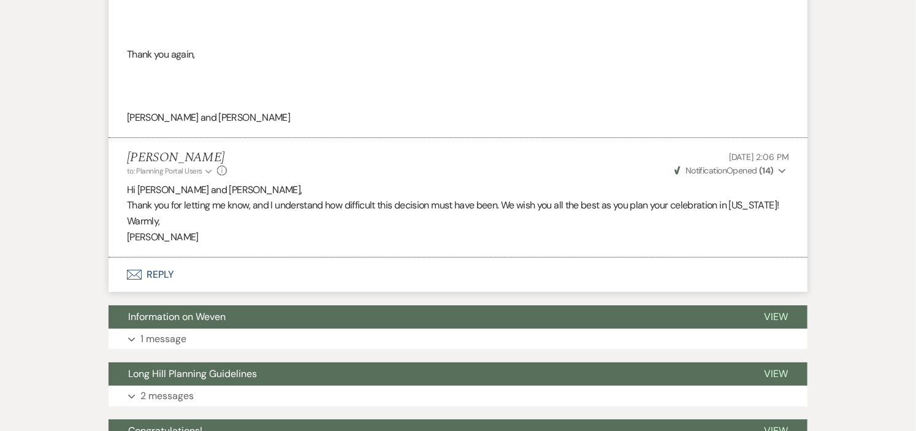
click at [782, 172] on icon "Expand" at bounding box center [782, 171] width 7 height 9
click at [802, 148] on li "[PERSON_NAME] to: Planning Portal Users Expand Info [DATE] 2:06 PM Weven Check …" at bounding box center [458, 198] width 699 height 120
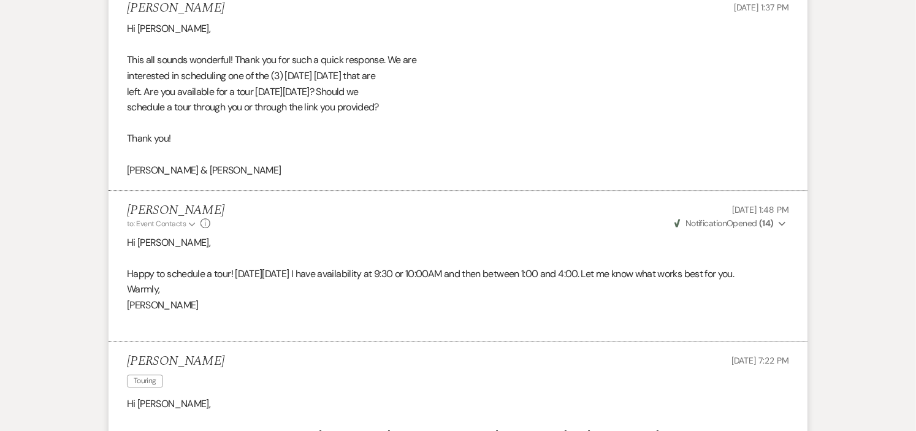
scroll to position [0, 0]
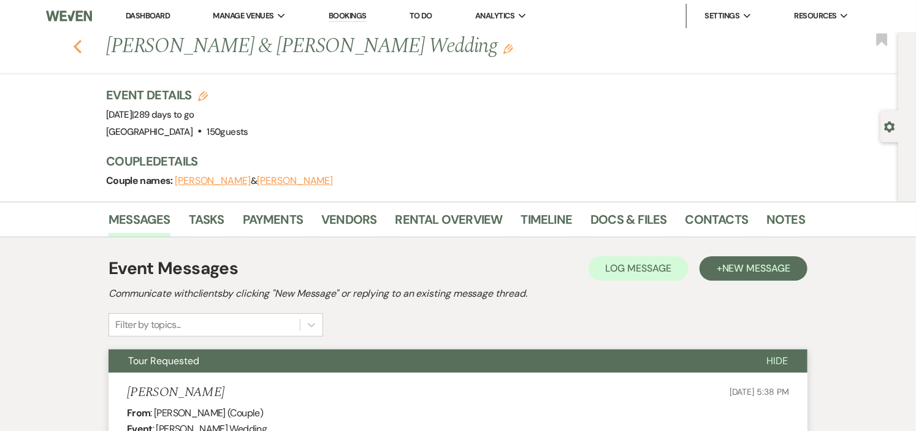
click at [82, 45] on use "button" at bounding box center [78, 46] width 8 height 13
select select "8"
select select "2"
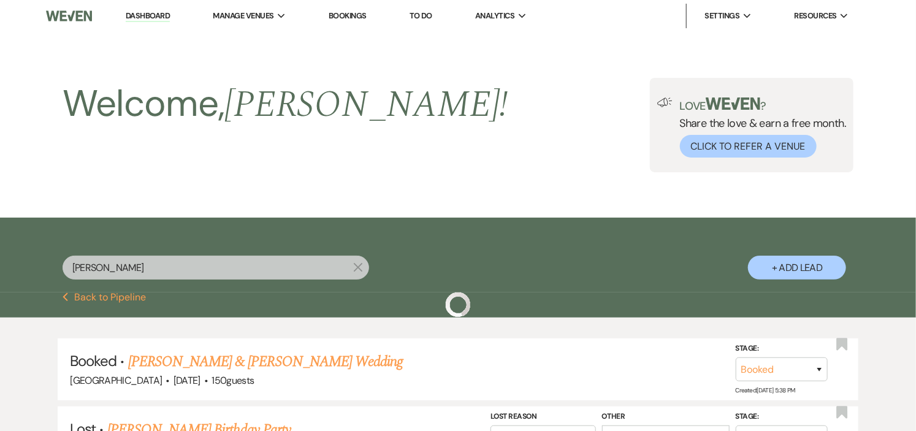
scroll to position [59, 0]
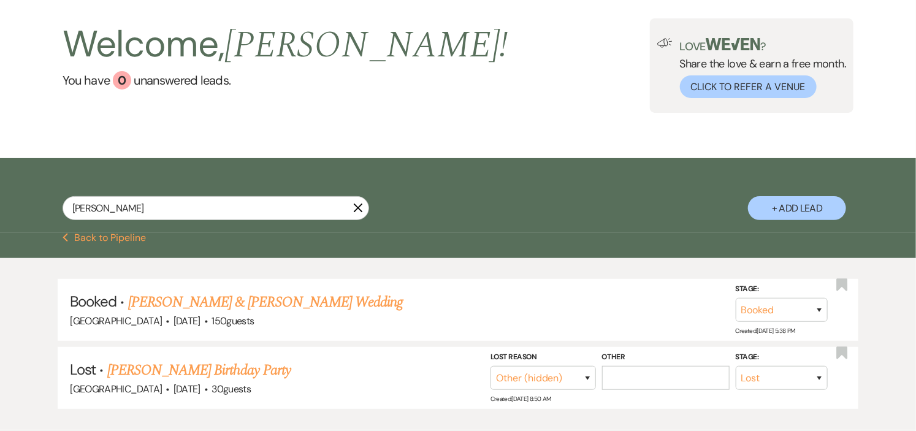
click at [359, 210] on use "button" at bounding box center [358, 208] width 9 height 9
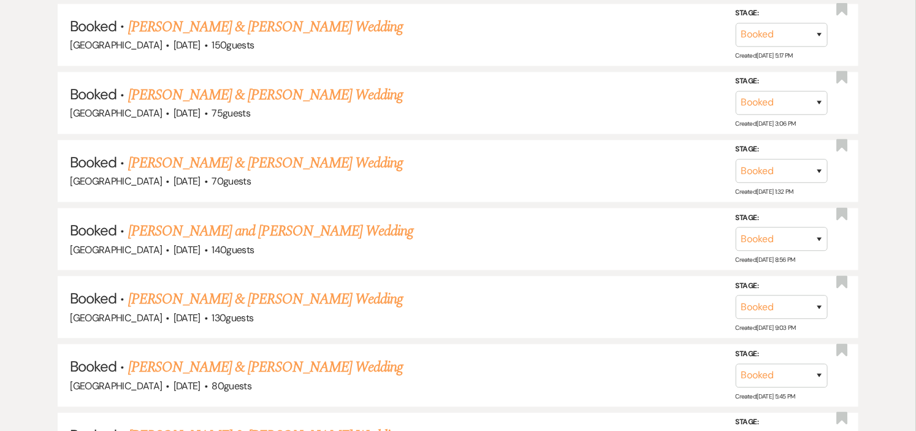
scroll to position [1218, 0]
